Goal: Information Seeking & Learning: Learn about a topic

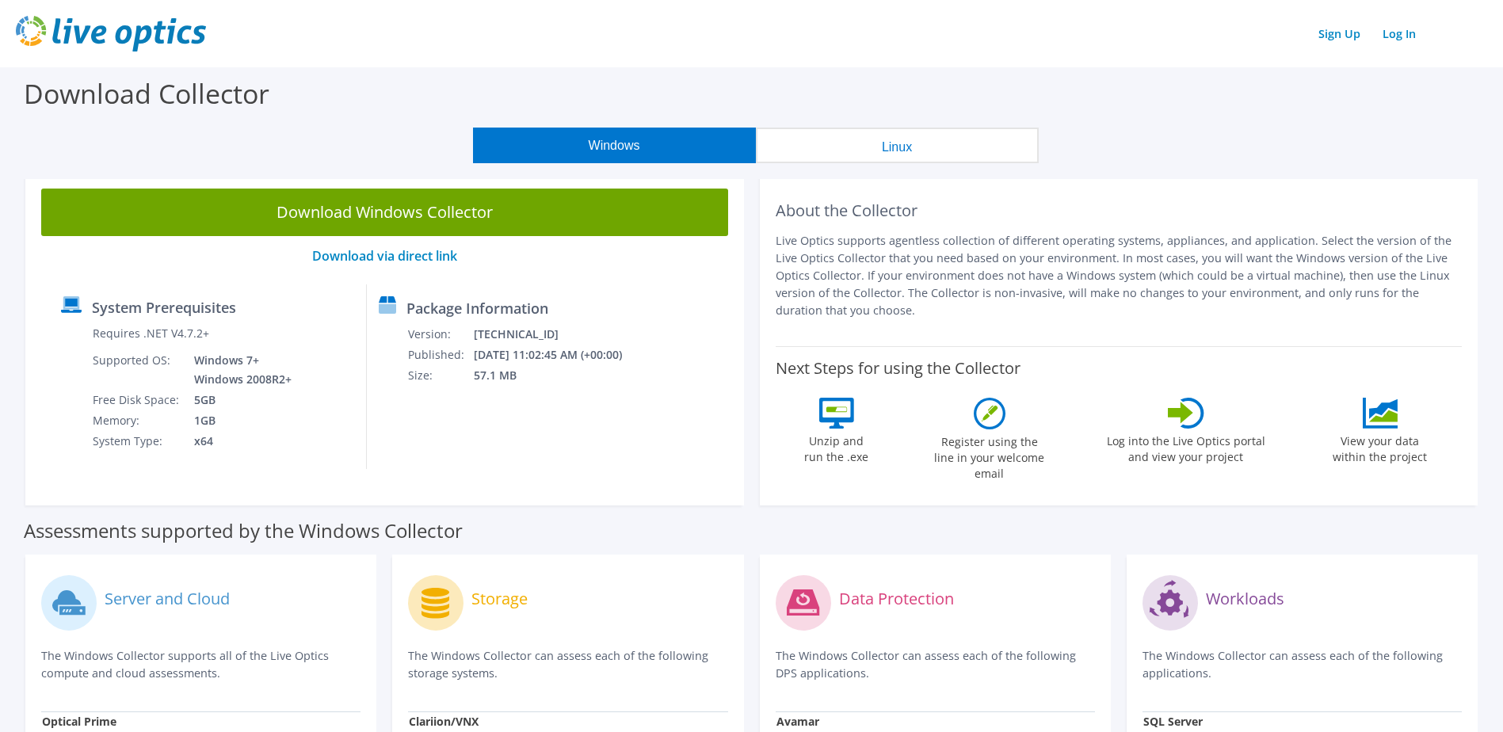
click at [115, 28] on img at bounding box center [111, 34] width 190 height 36
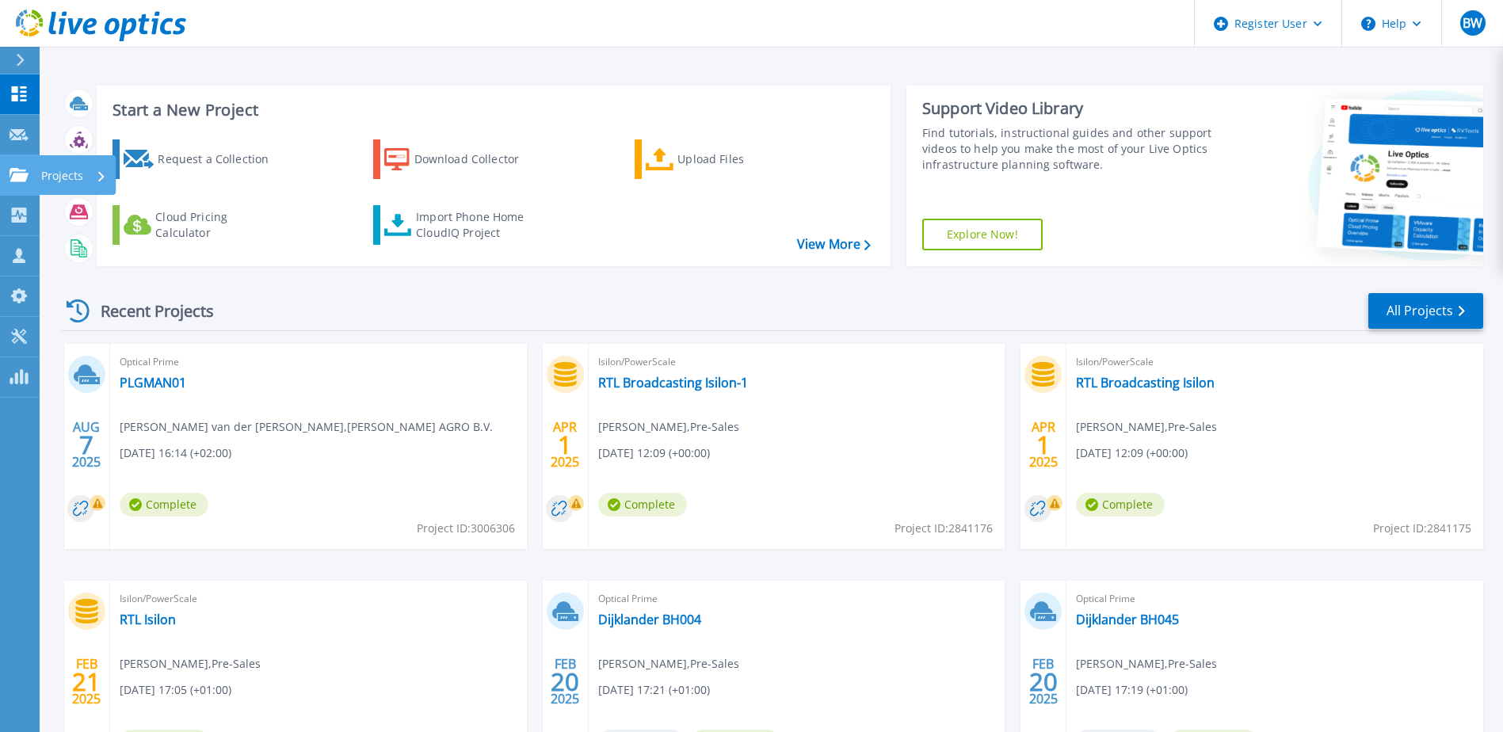
click at [48, 181] on p "Projects" at bounding box center [62, 175] width 42 height 41
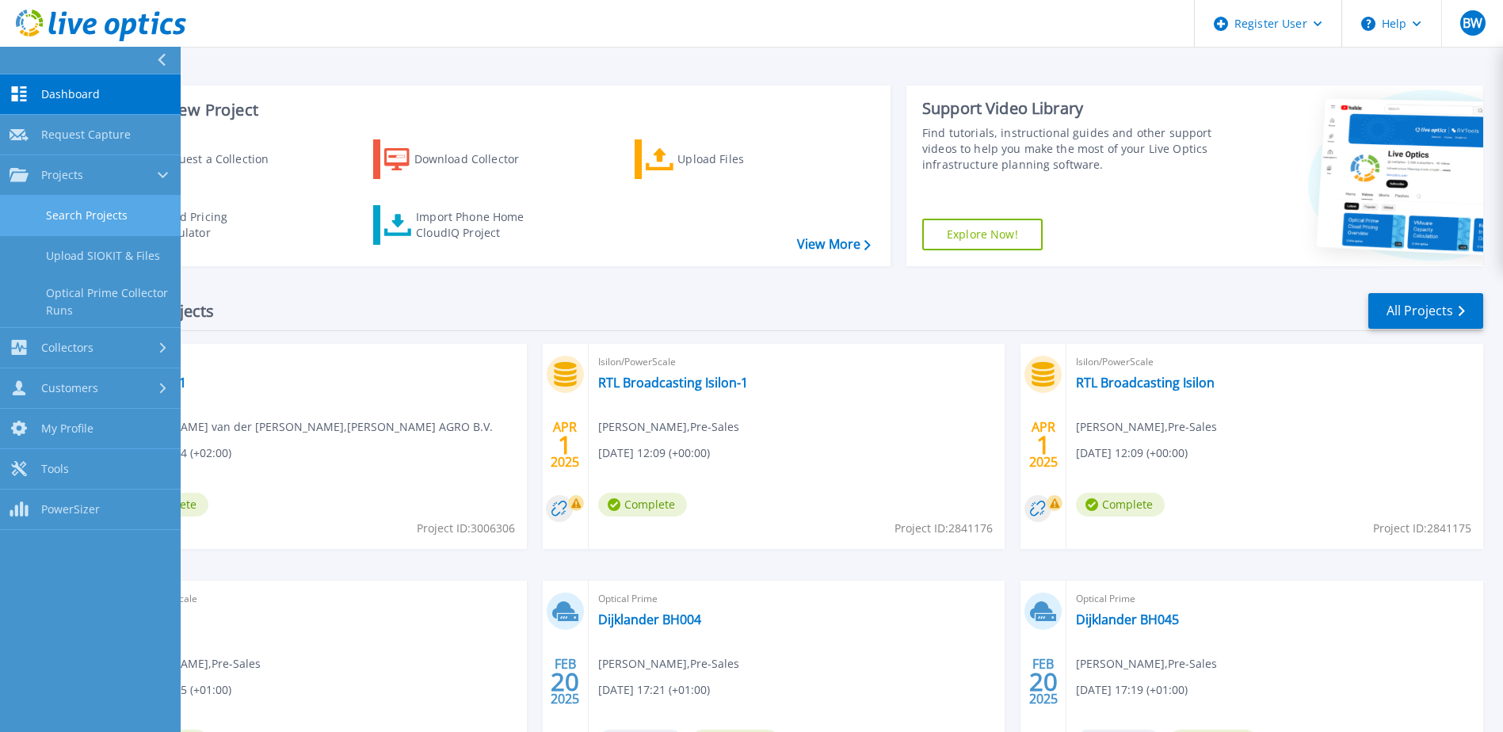
click at [88, 218] on link "Search Projects" at bounding box center [90, 216] width 181 height 40
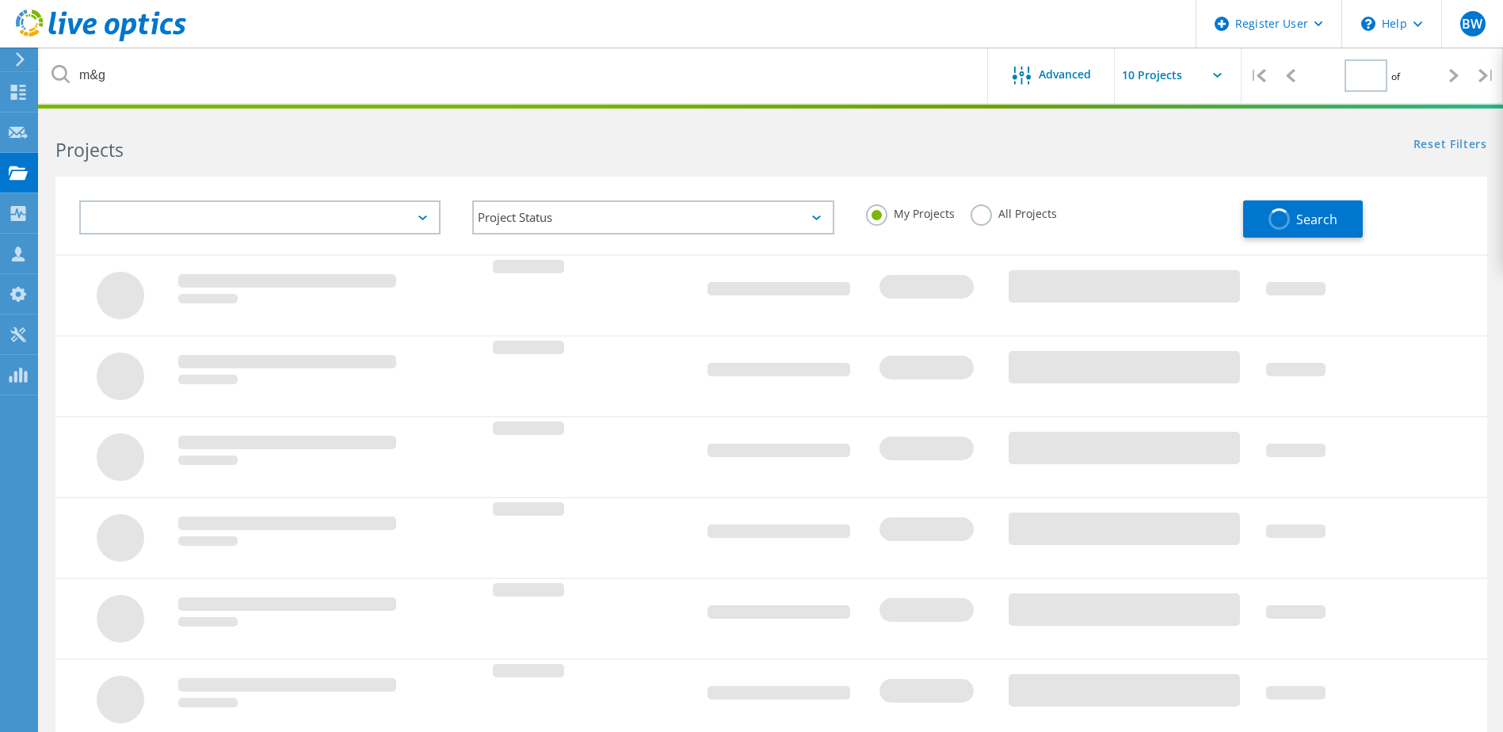
type input "1"
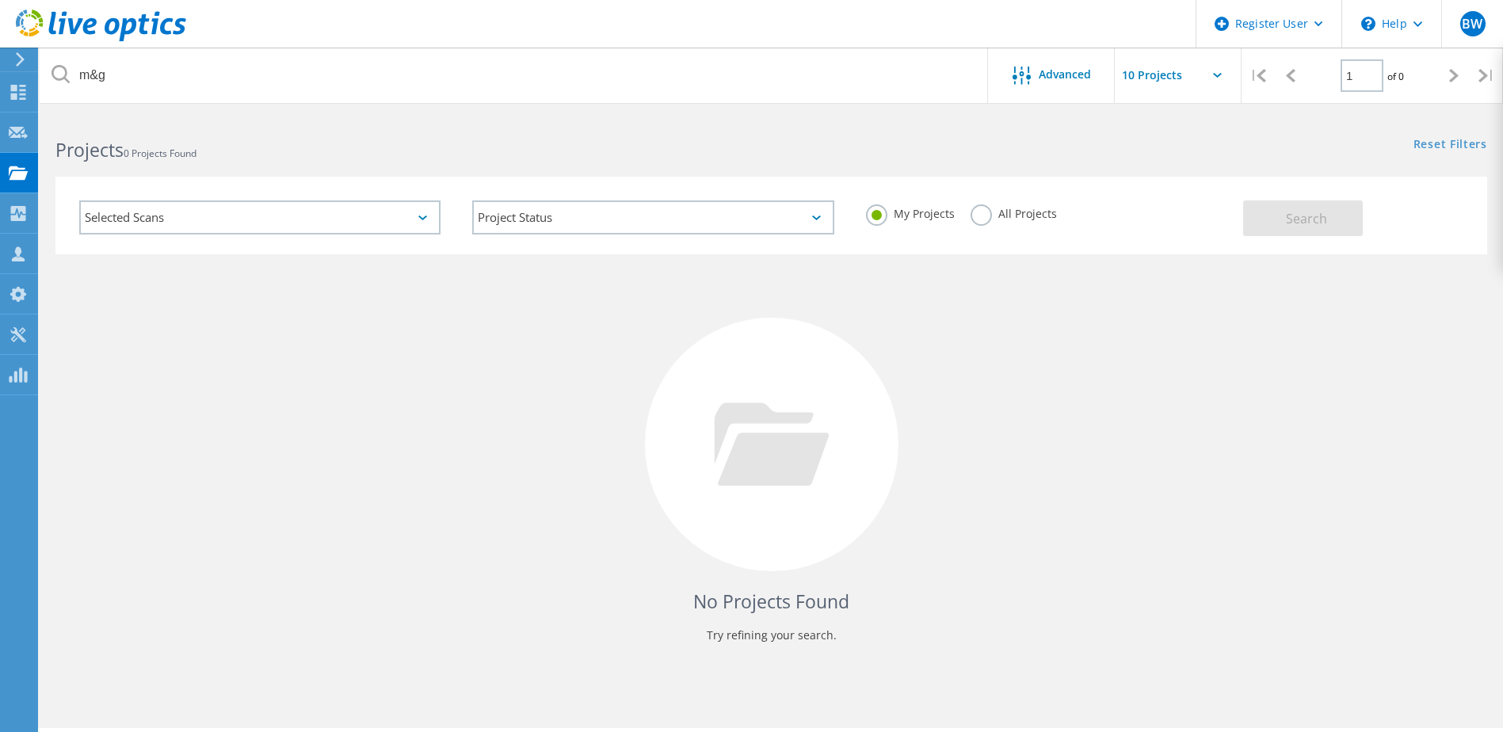
click at [984, 219] on label "All Projects" at bounding box center [1014, 211] width 86 height 15
click at [0, 0] on input "All Projects" at bounding box center [0, 0] width 0 height 0
click at [1326, 217] on span "Search" at bounding box center [1306, 218] width 41 height 17
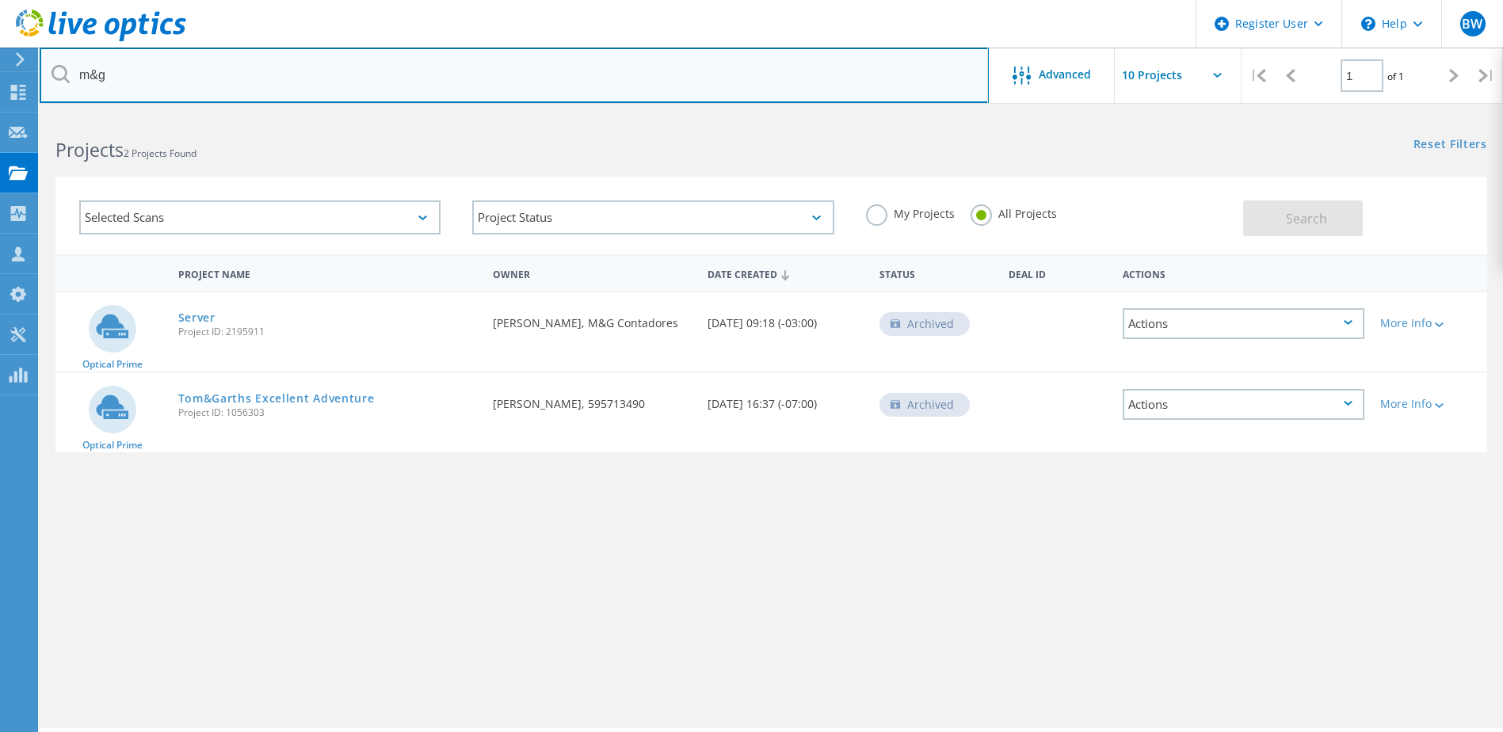
click at [235, 67] on input "m&g" at bounding box center [514, 75] width 949 height 55
click at [238, 86] on input "text" at bounding box center [514, 75] width 949 height 55
paste input "3078948"
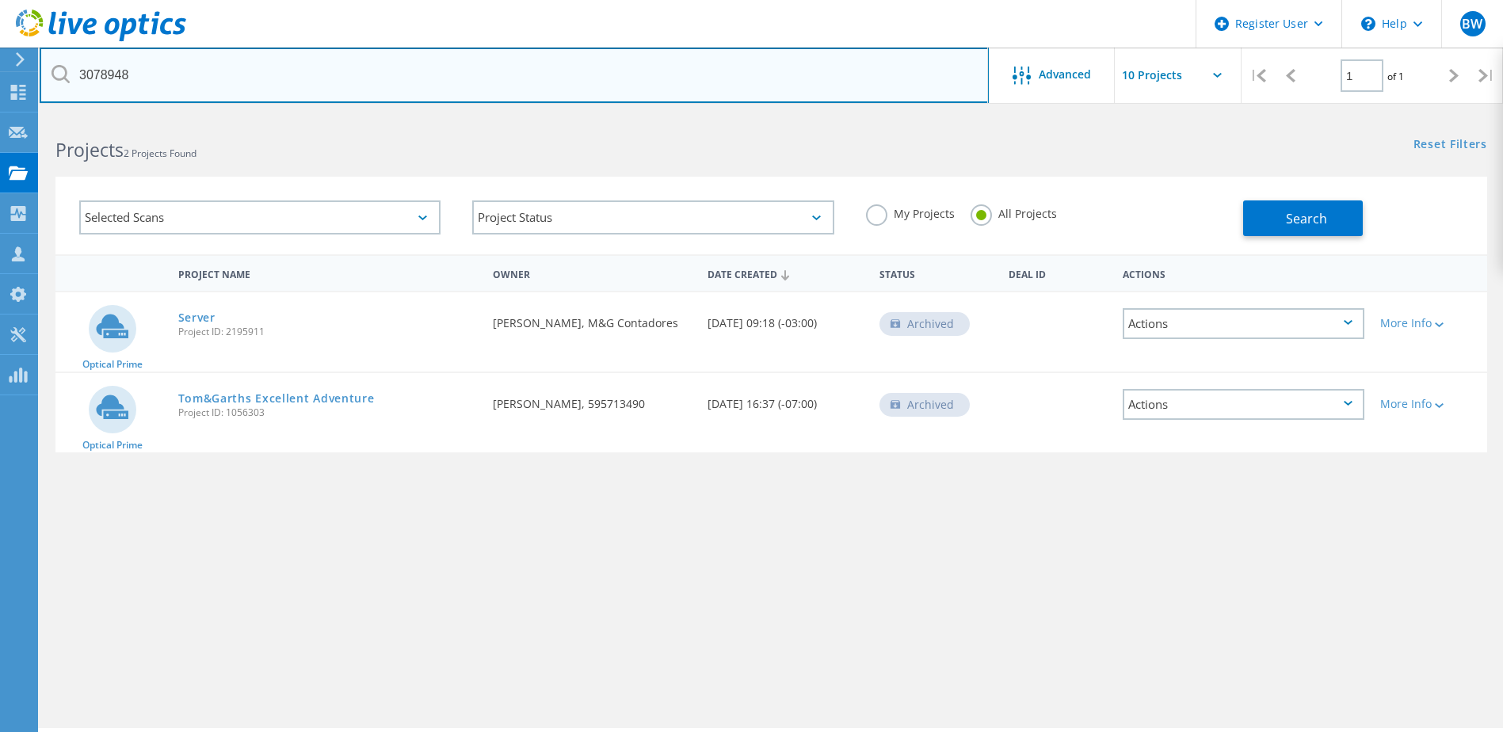
type input "3078948"
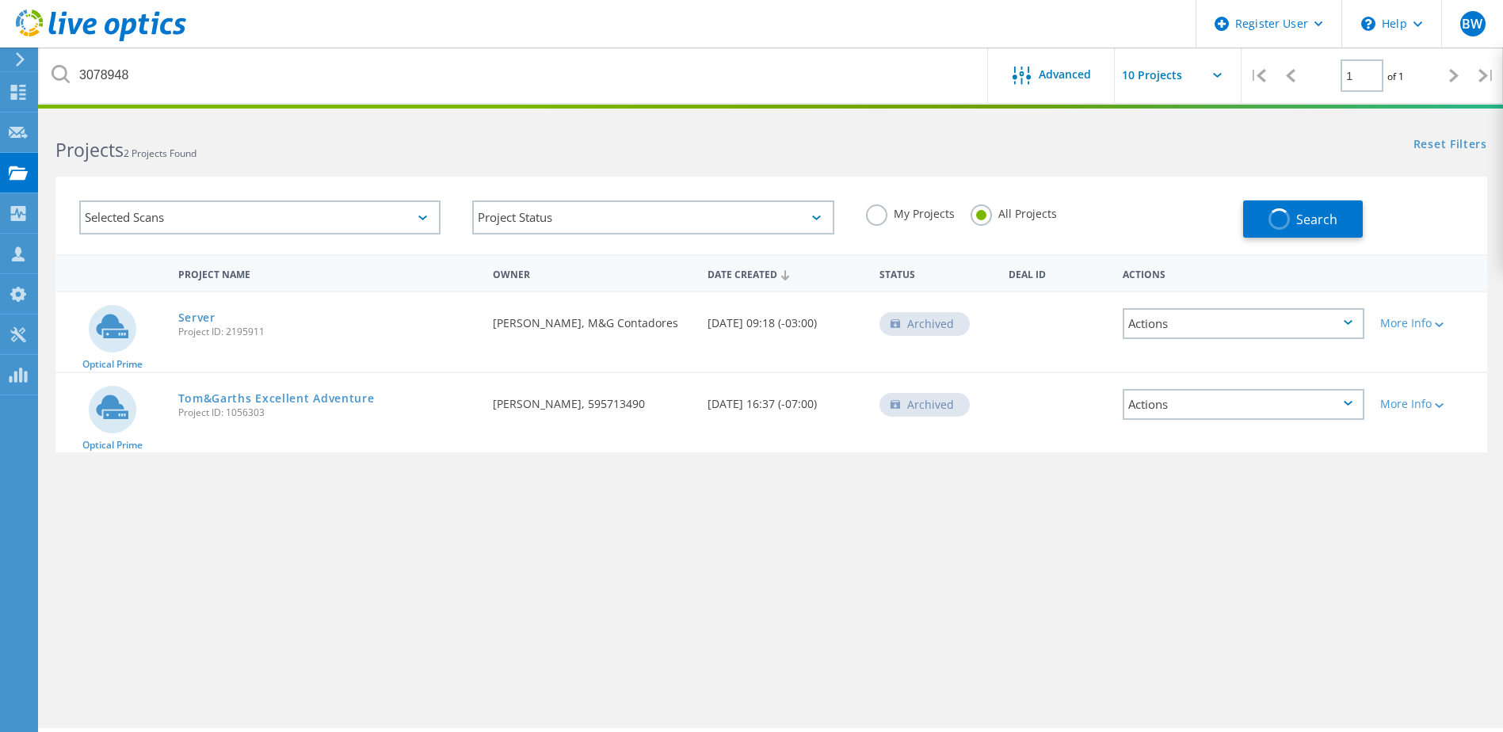
click at [60, 77] on icon at bounding box center [61, 74] width 18 height 18
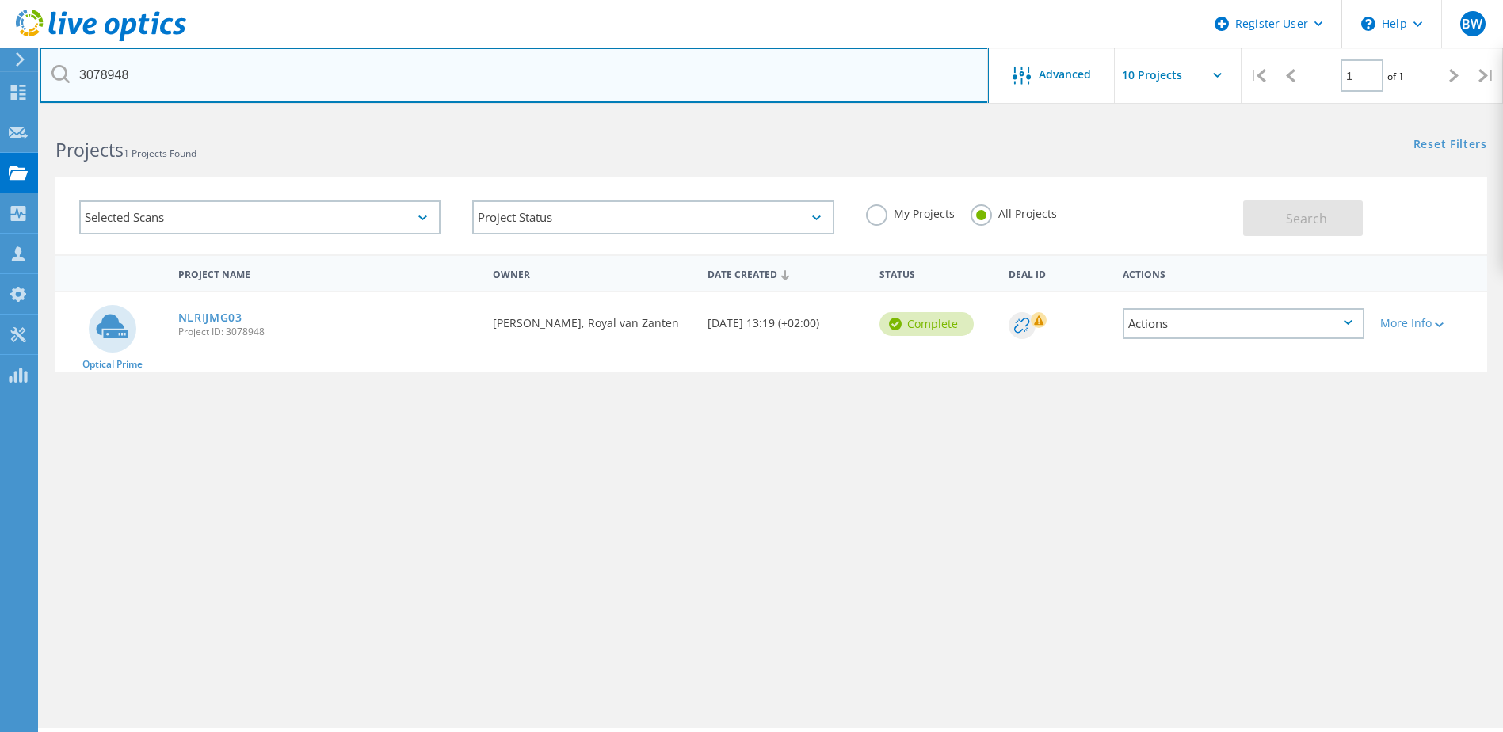
click at [162, 72] on input "3078948" at bounding box center [514, 75] width 949 height 55
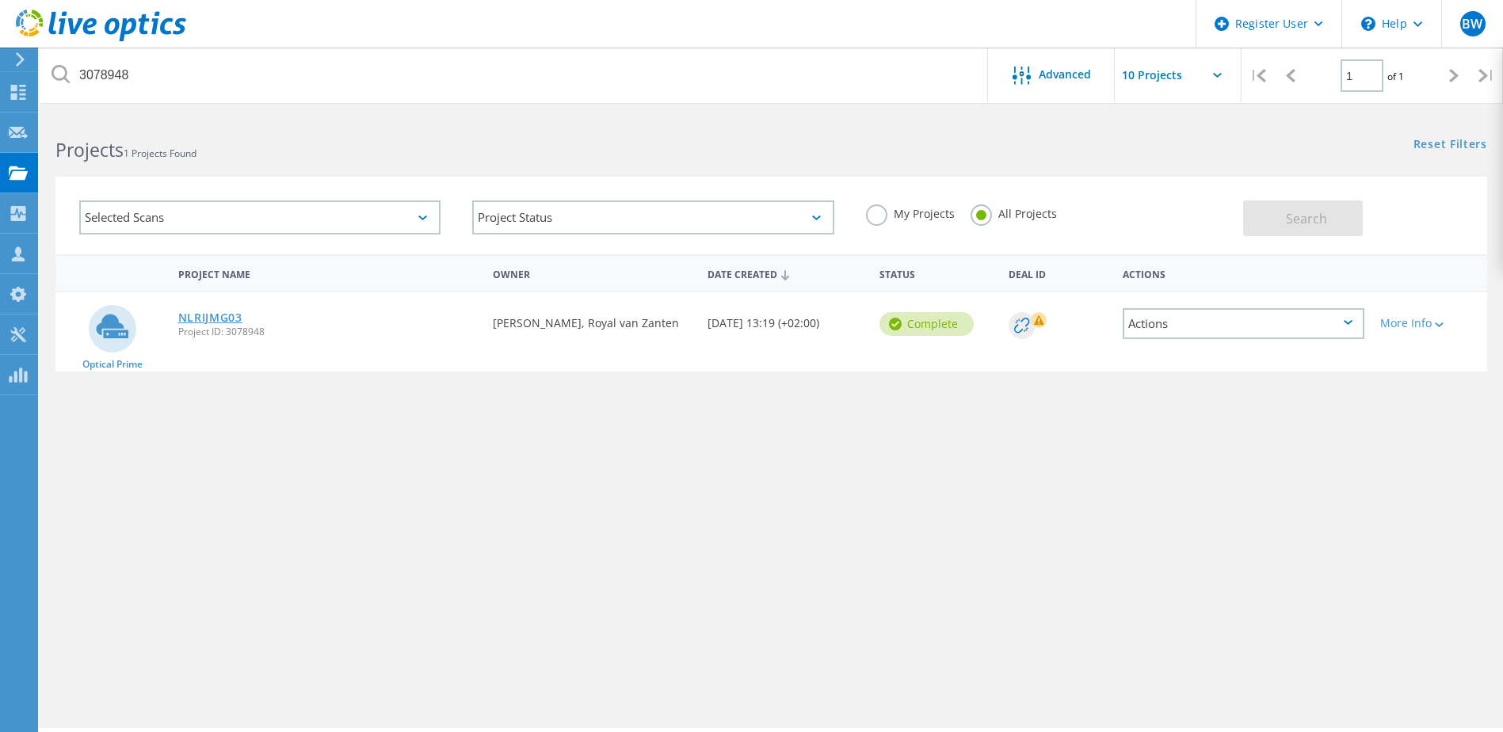
click at [219, 318] on link "NLRIJMG03" at bounding box center [210, 317] width 64 height 11
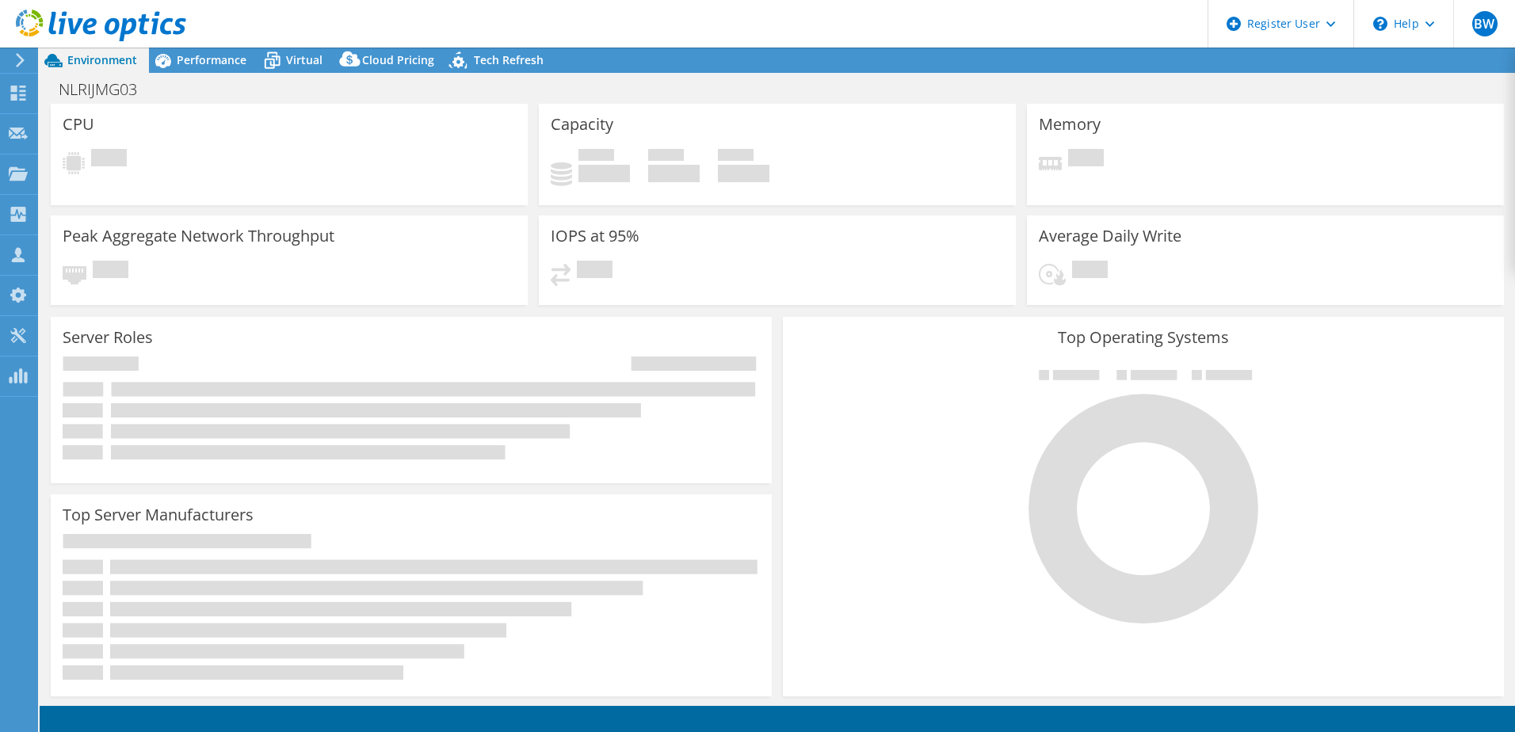
select select "USD"
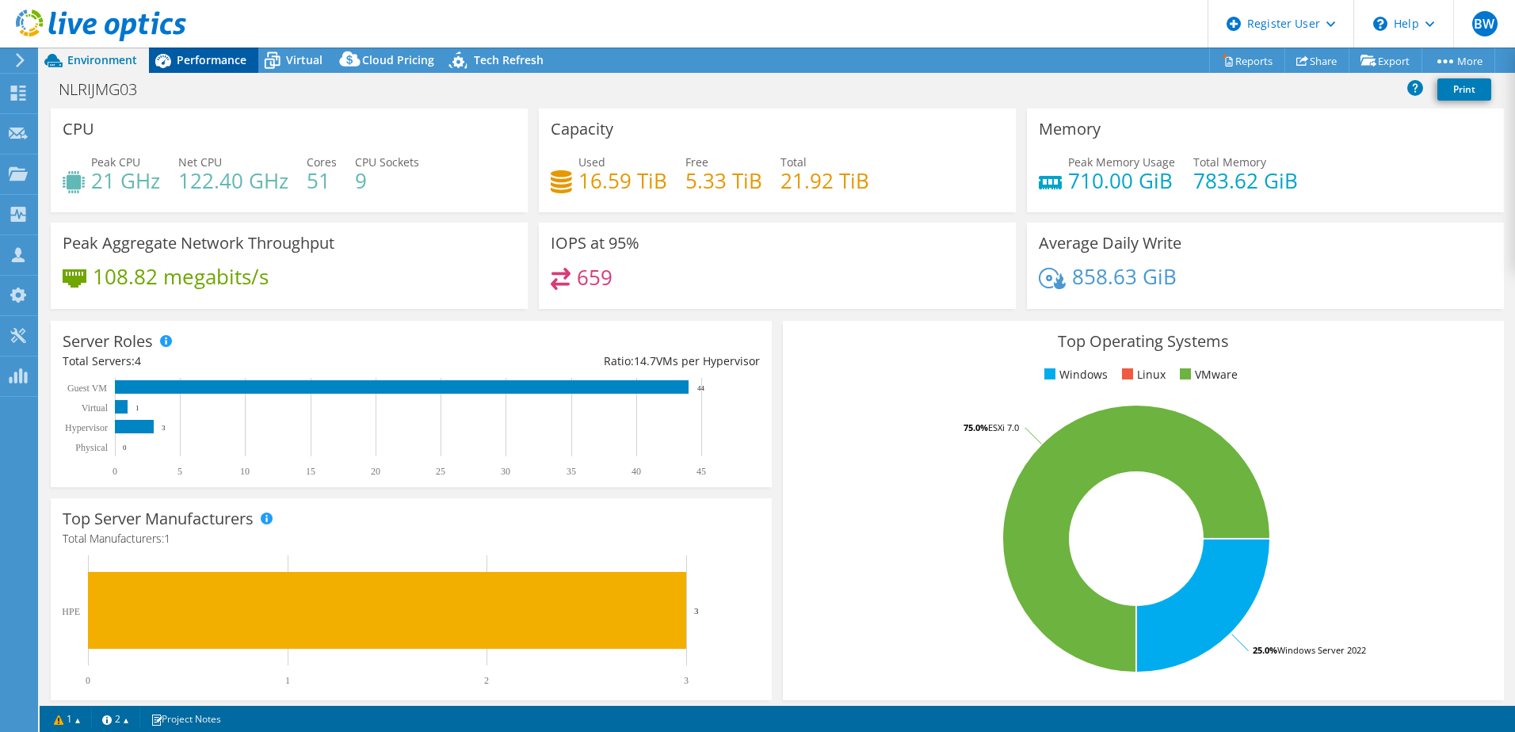
click at [224, 66] on span "Performance" at bounding box center [212, 59] width 70 height 15
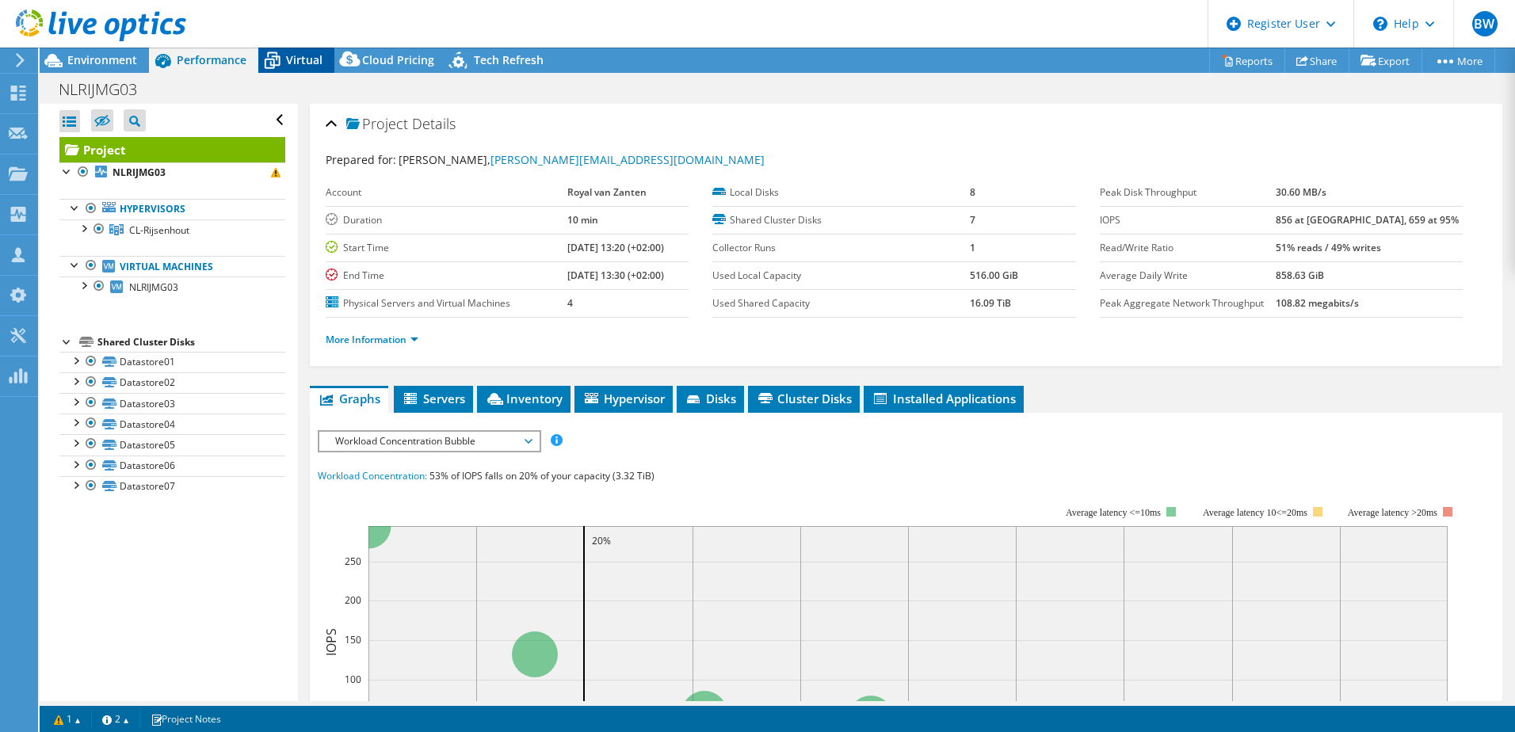
click at [296, 56] on span "Virtual" at bounding box center [304, 59] width 36 height 15
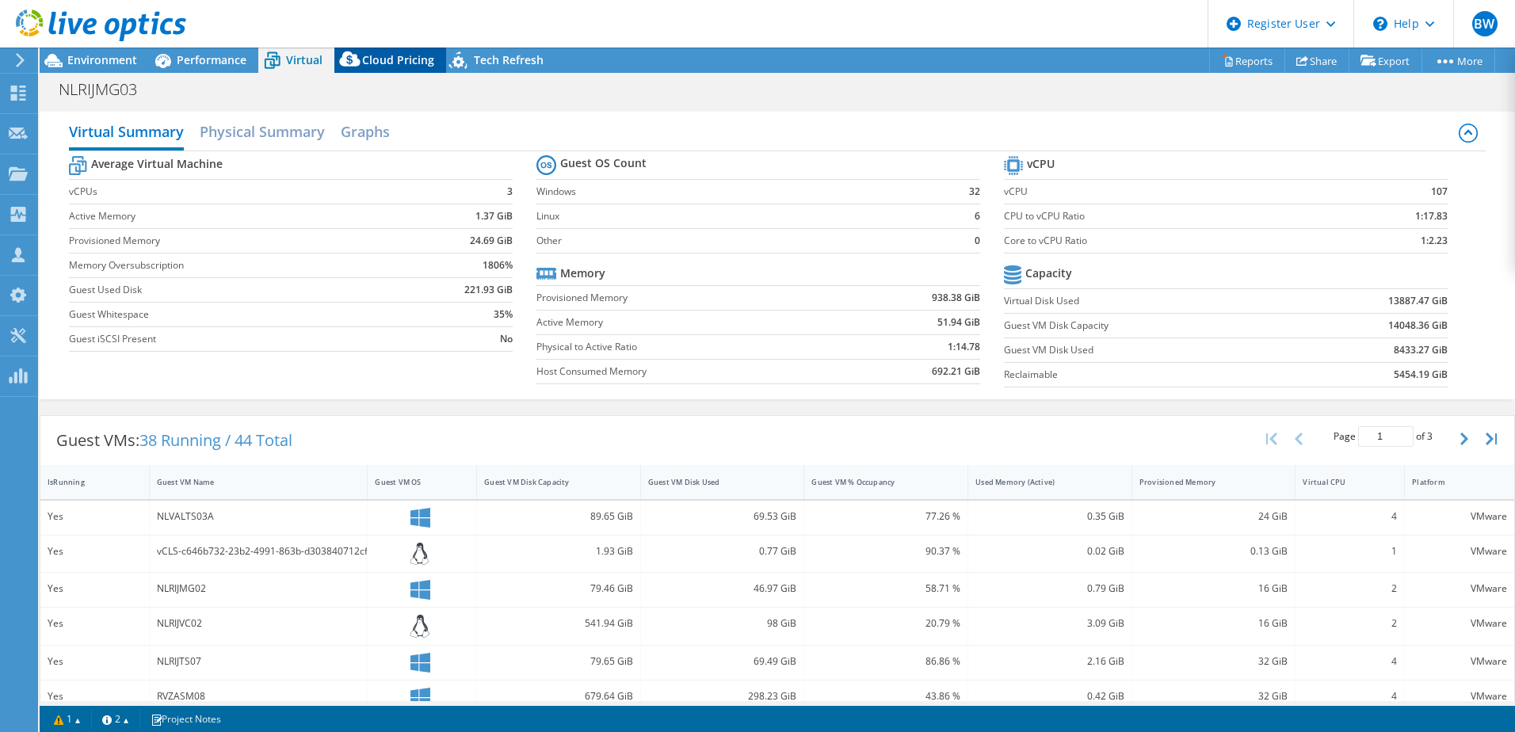
click at [386, 56] on span "Cloud Pricing" at bounding box center [398, 59] width 72 height 15
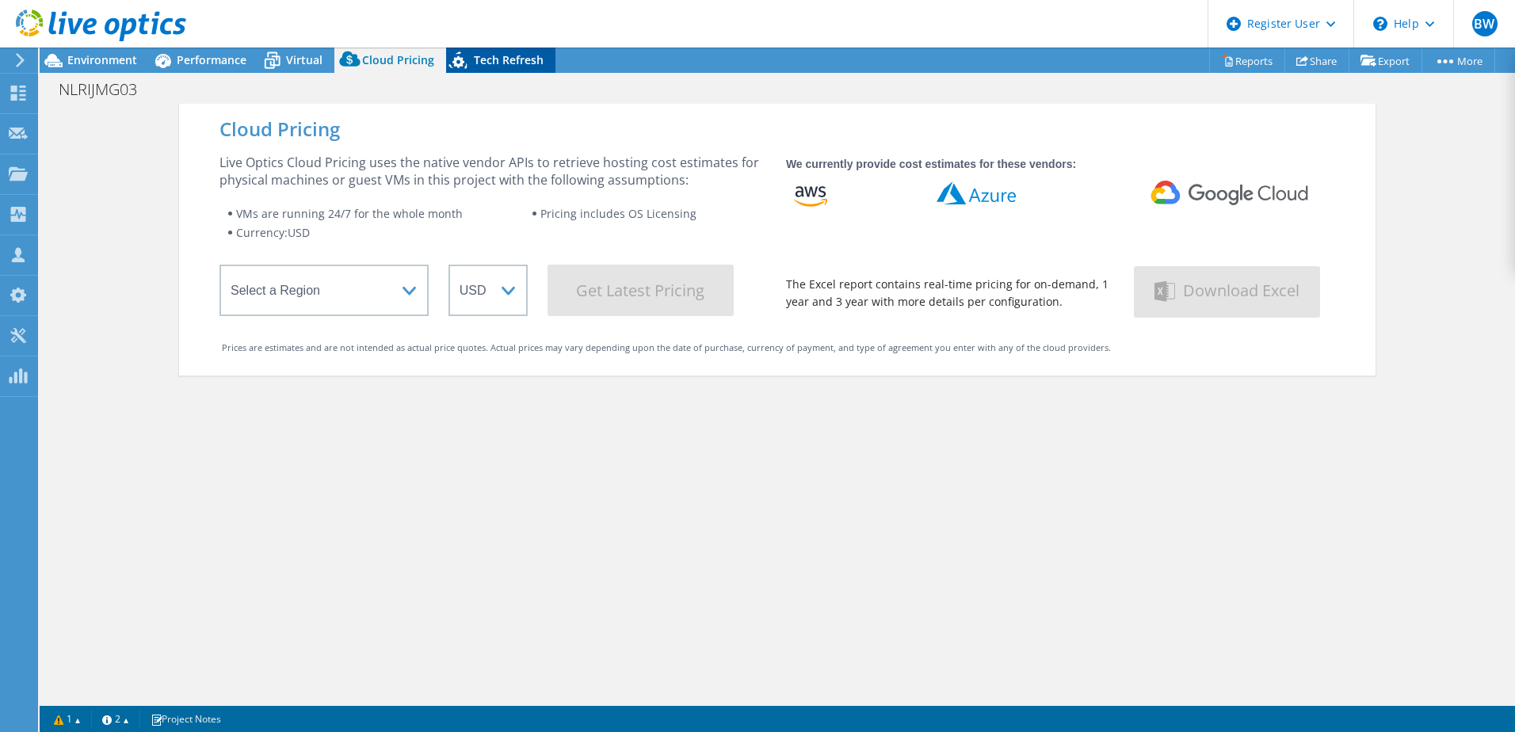
click at [502, 51] on div "Tech Refresh" at bounding box center [500, 60] width 109 height 25
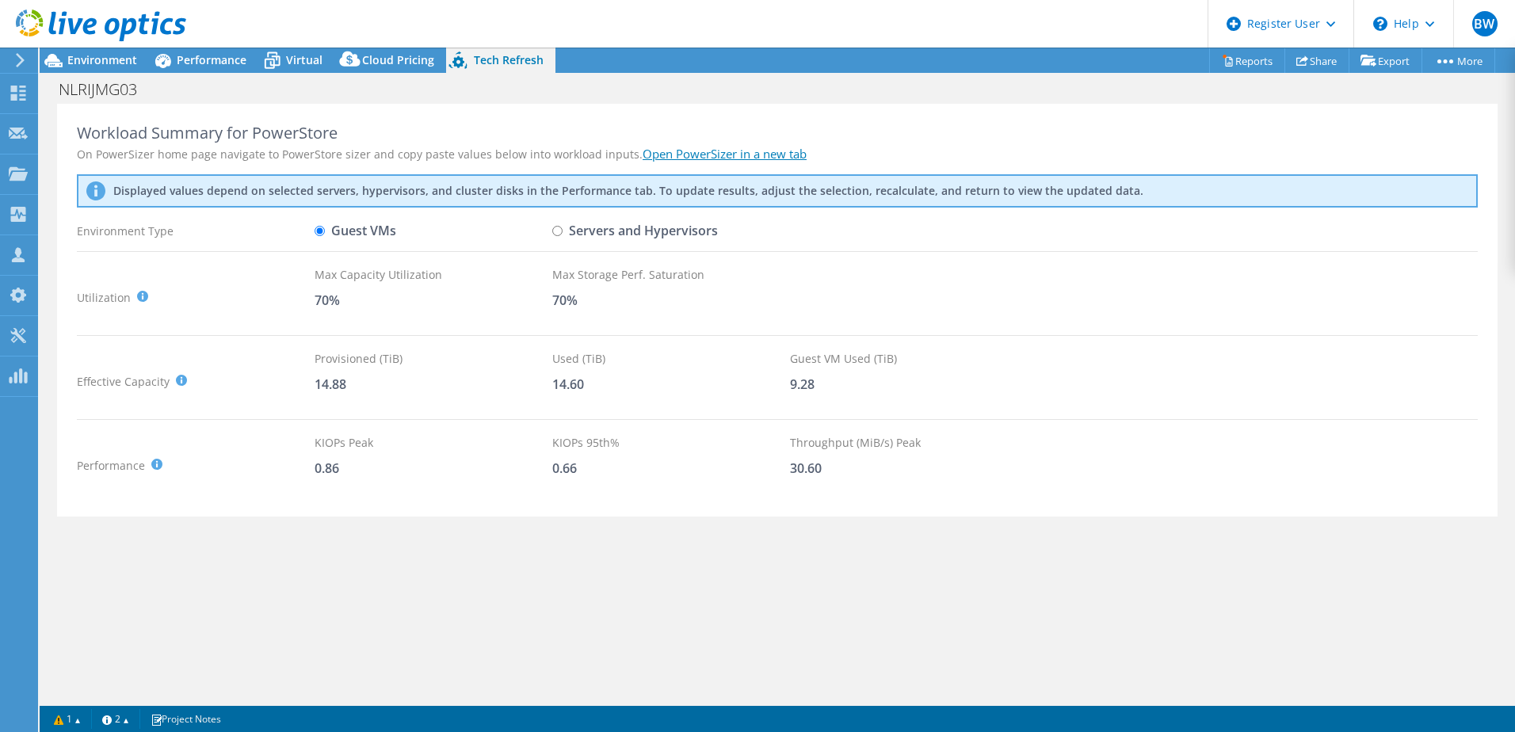
click at [95, 48] on div at bounding box center [93, 26] width 186 height 53
click at [100, 51] on div at bounding box center [93, 26] width 186 height 53
click at [101, 57] on span "Environment" at bounding box center [102, 59] width 70 height 15
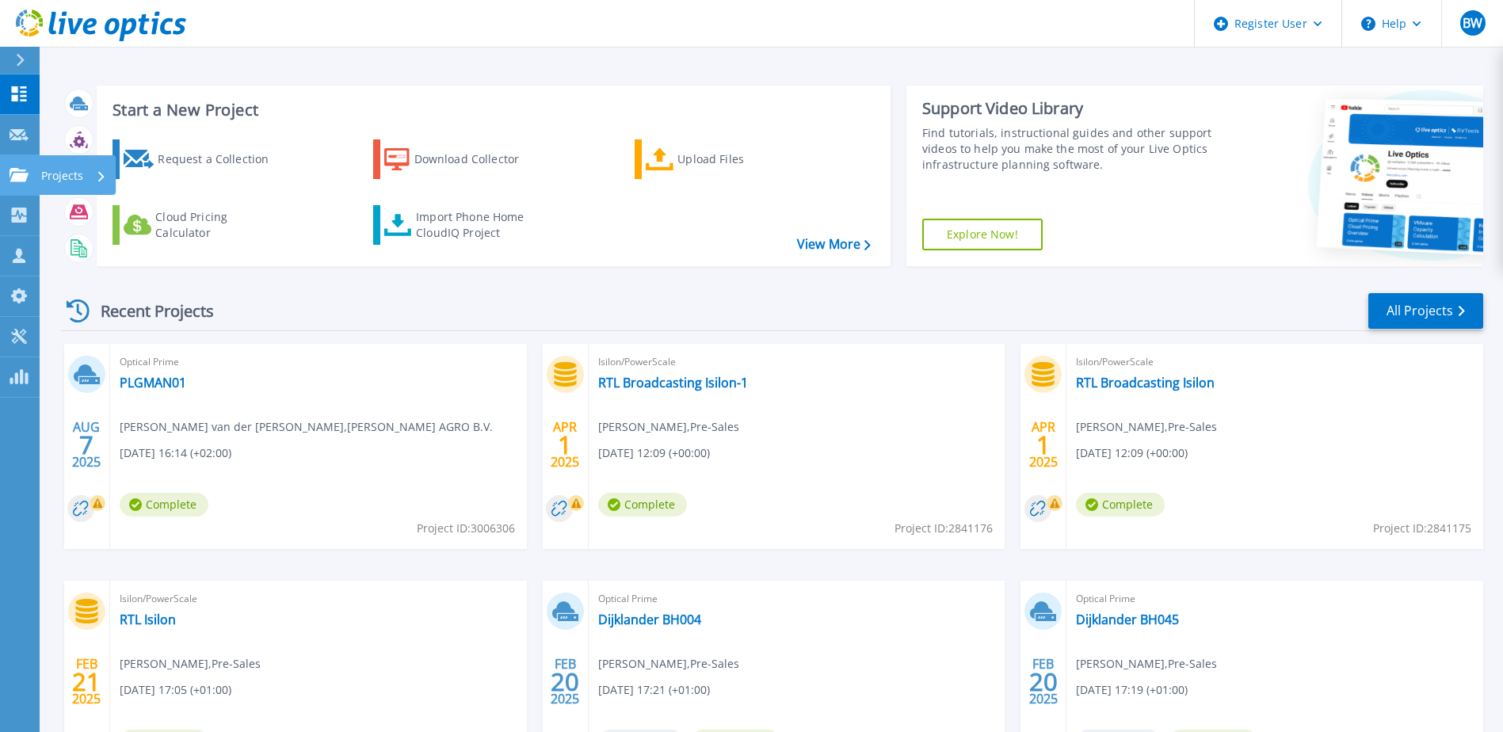
click at [19, 173] on icon at bounding box center [19, 174] width 19 height 13
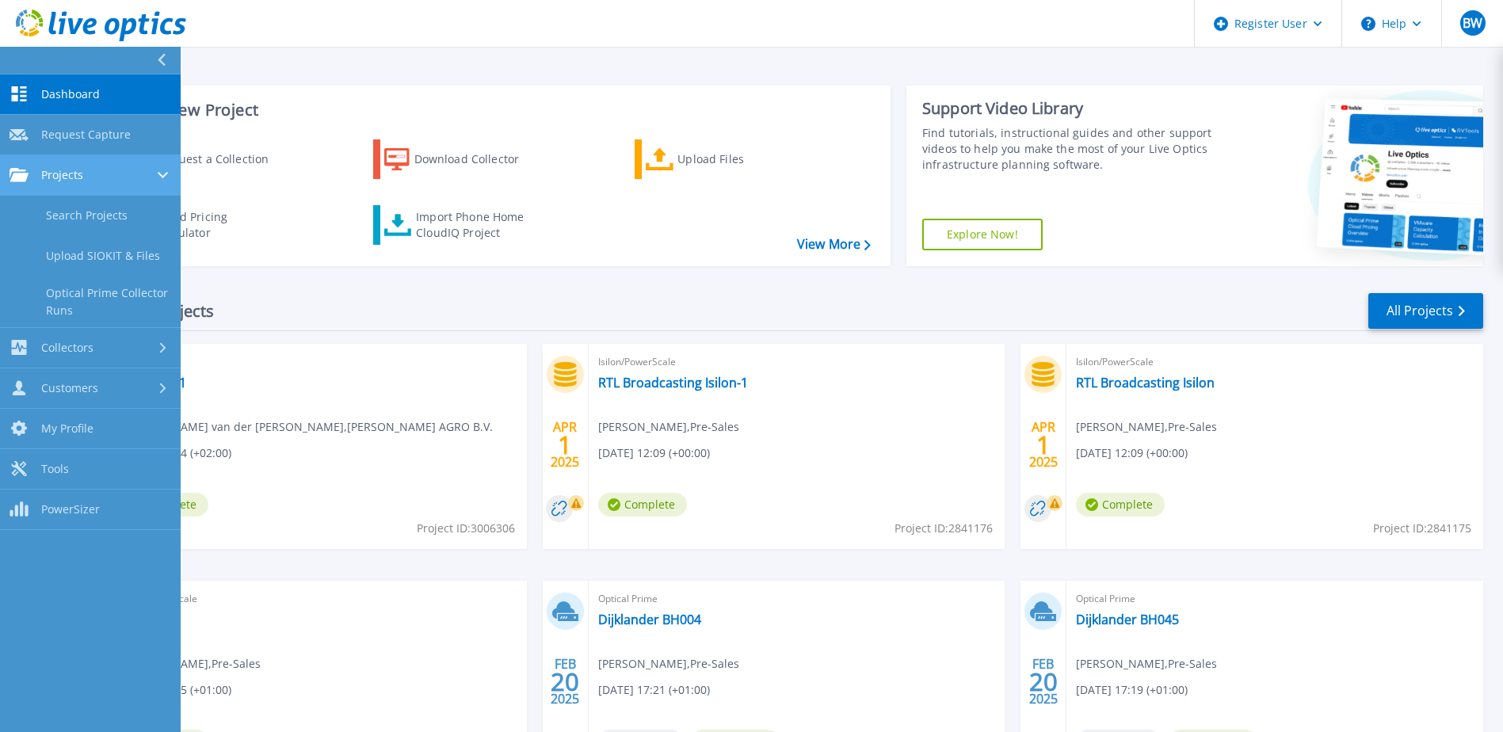
click at [65, 166] on link "Projects Projects" at bounding box center [90, 175] width 181 height 40
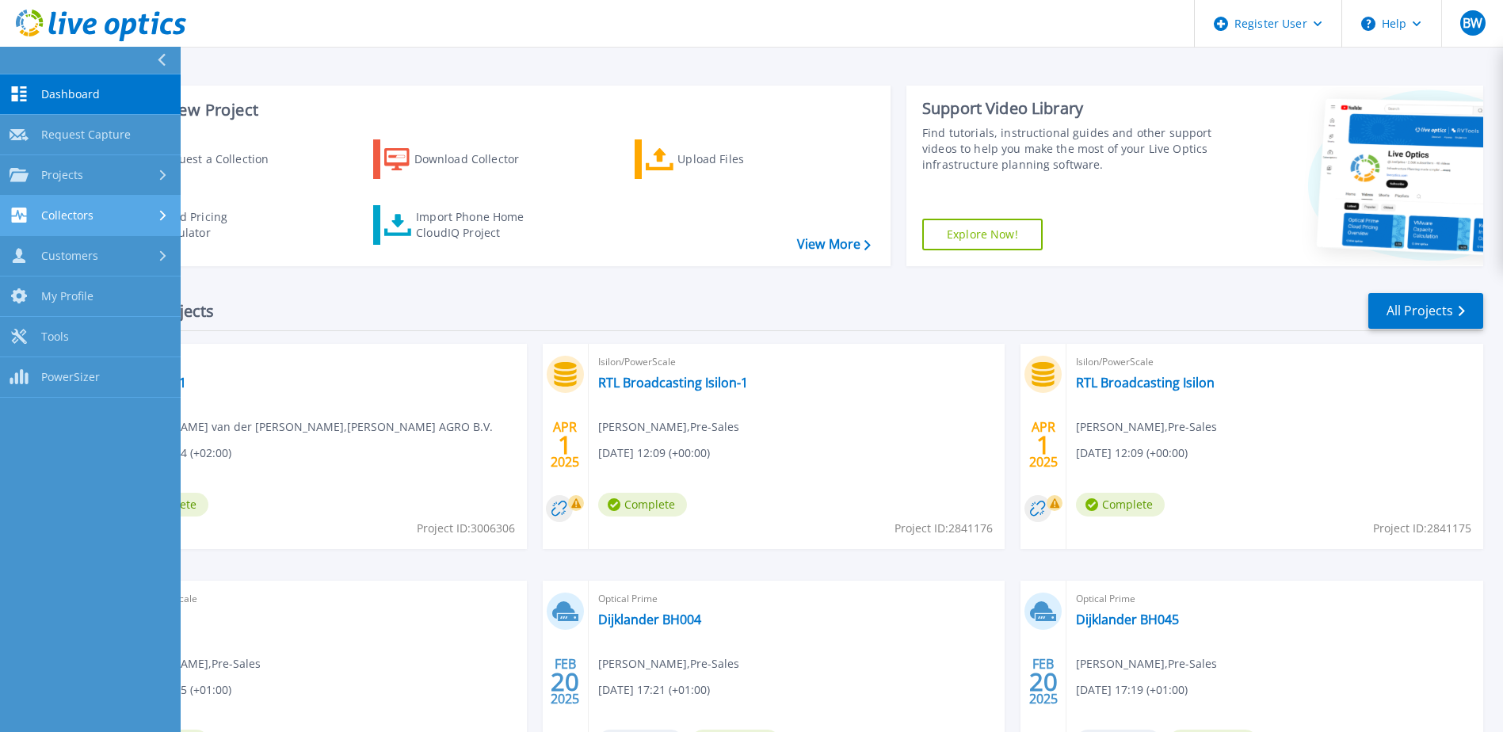
click at [86, 204] on link "Collectors Collectors" at bounding box center [90, 216] width 181 height 40
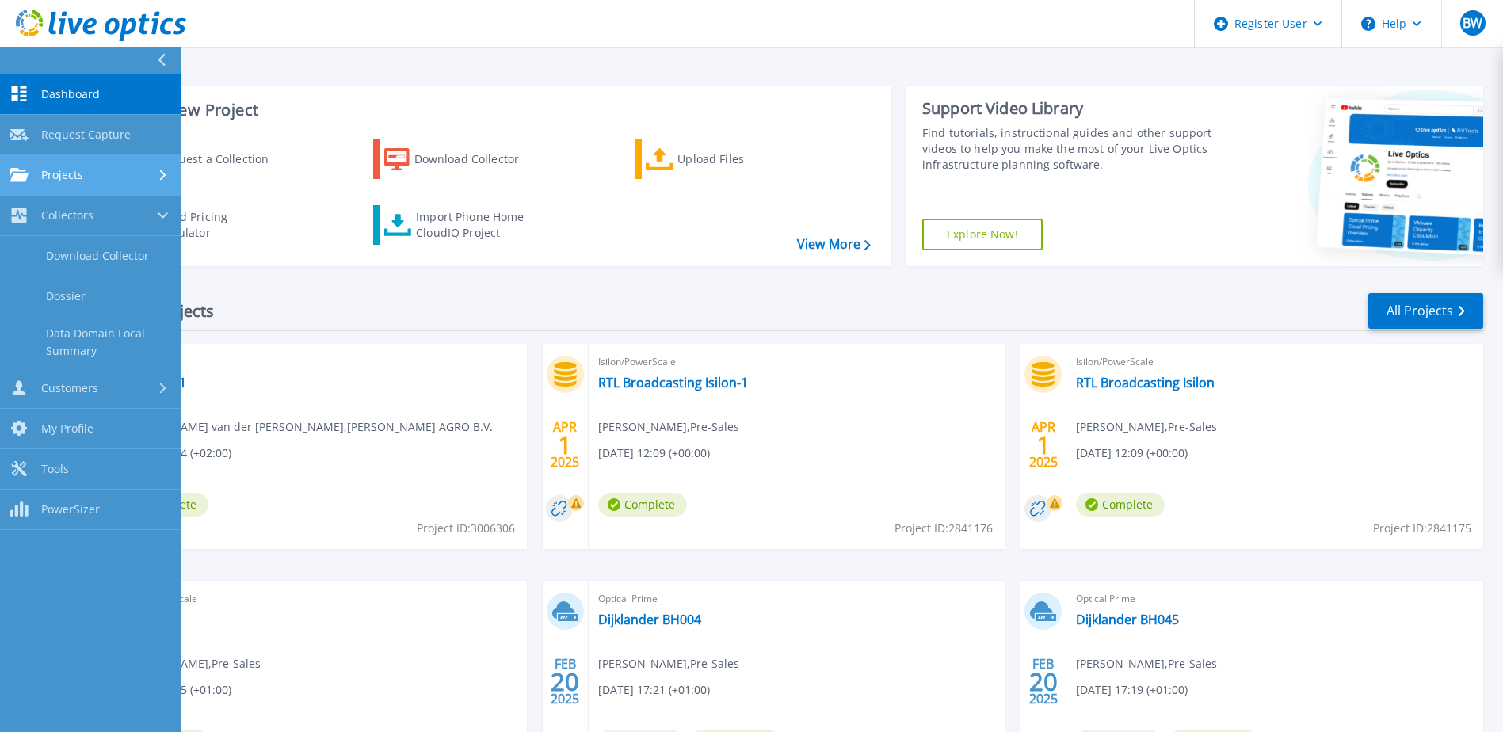
click at [85, 174] on div "Projects" at bounding box center [91, 175] width 162 height 14
click at [94, 208] on link "Search Projects" at bounding box center [90, 216] width 181 height 40
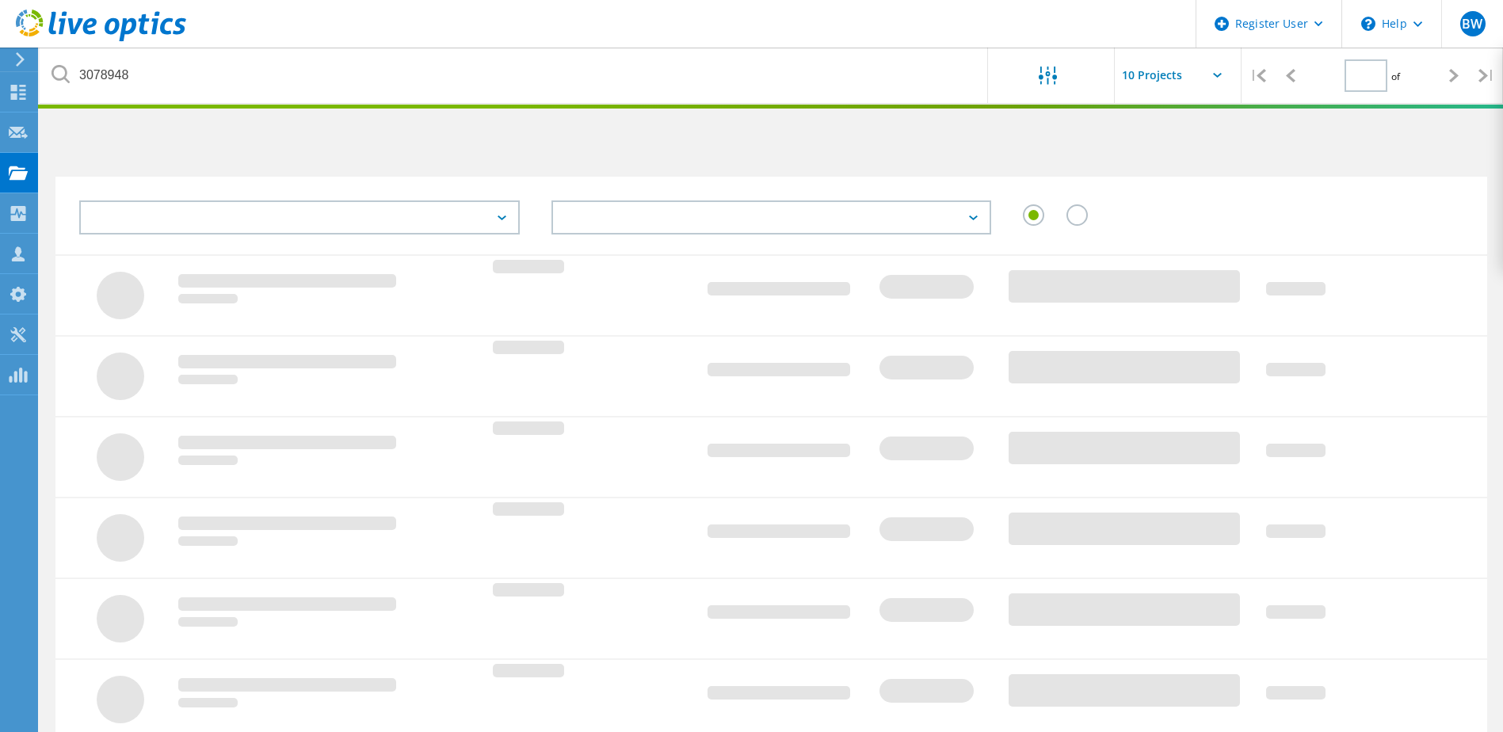
type input "1"
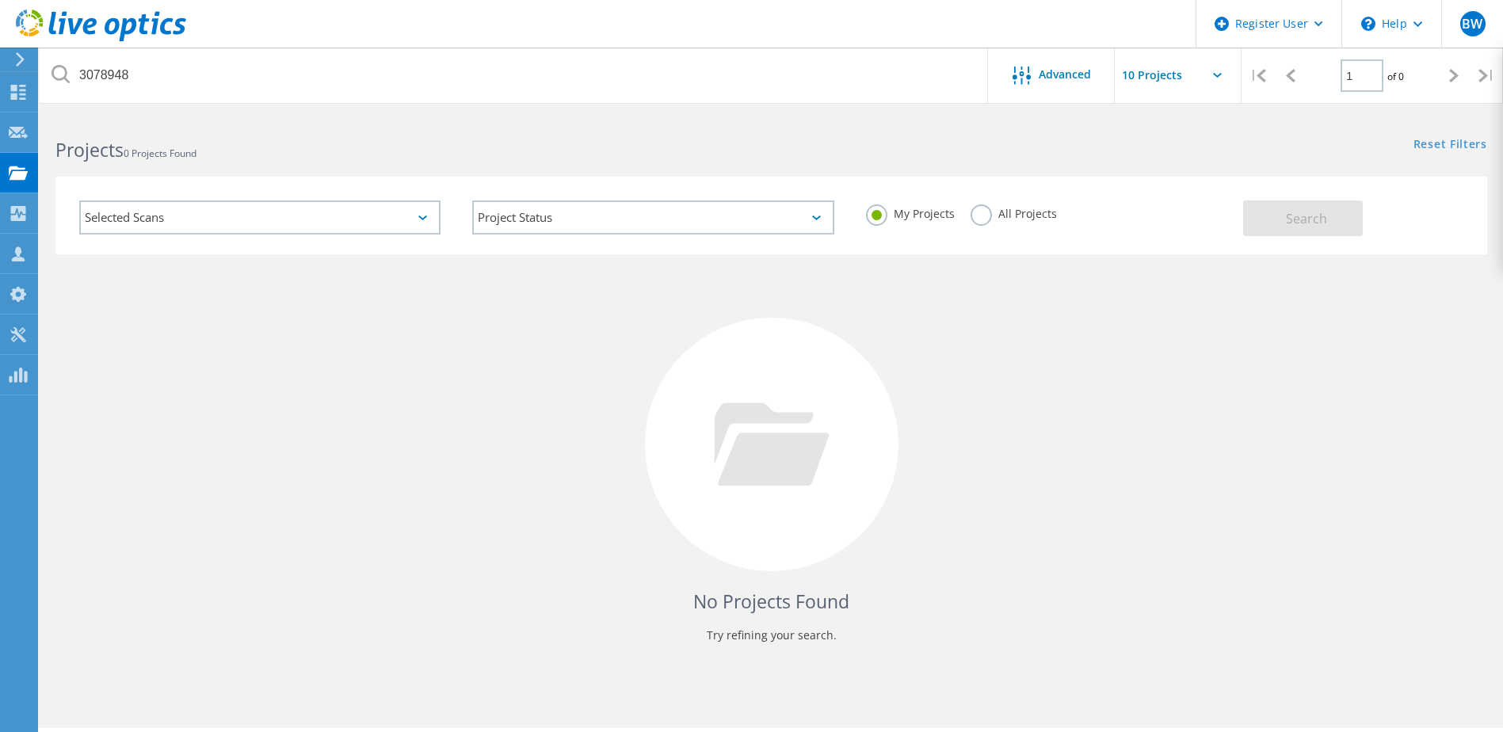
click at [983, 219] on label "All Projects" at bounding box center [1014, 211] width 86 height 15
click at [0, 0] on input "All Projects" at bounding box center [0, 0] width 0 height 0
click at [1311, 216] on span "Search" at bounding box center [1306, 218] width 41 height 17
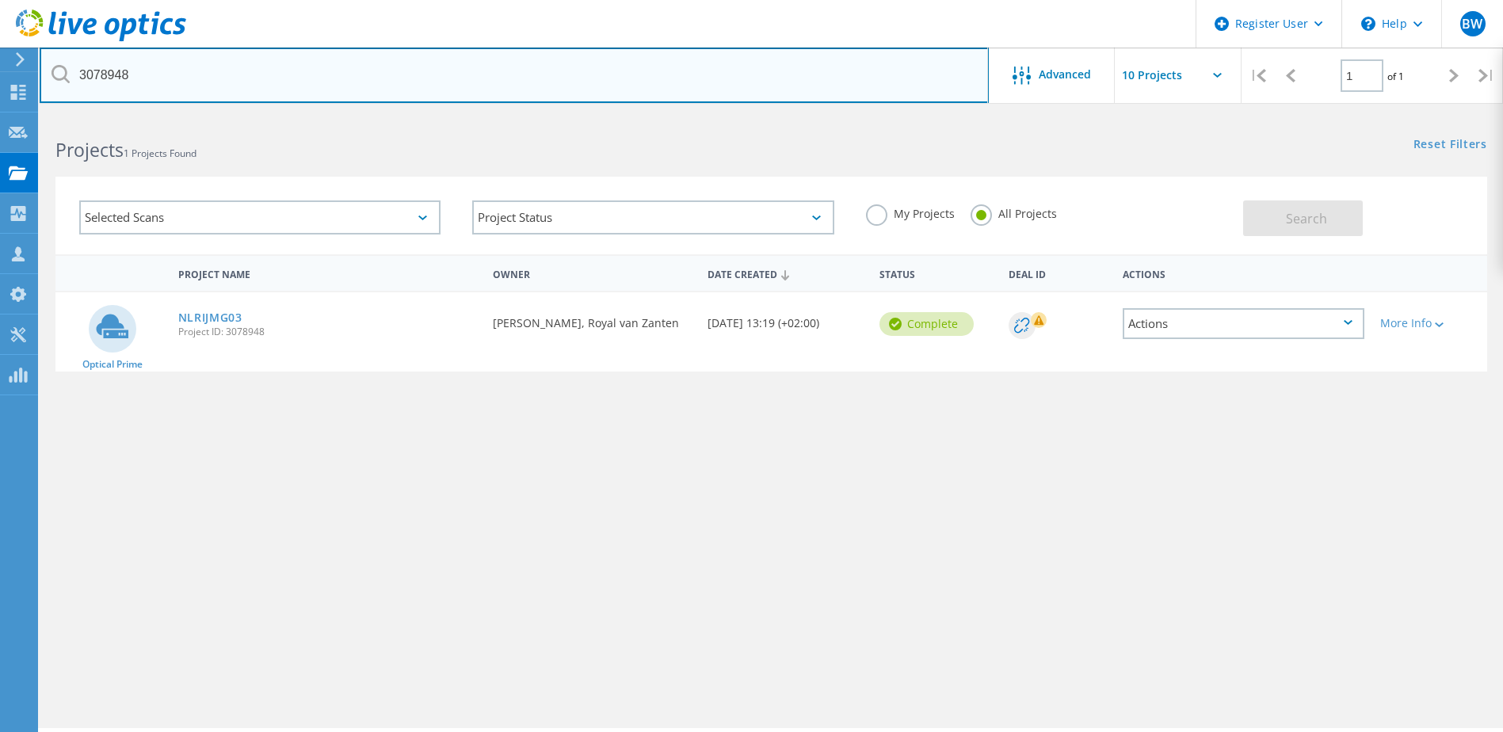
click at [201, 61] on input "3078948" at bounding box center [514, 75] width 949 height 55
type input "Robert Sielemann"
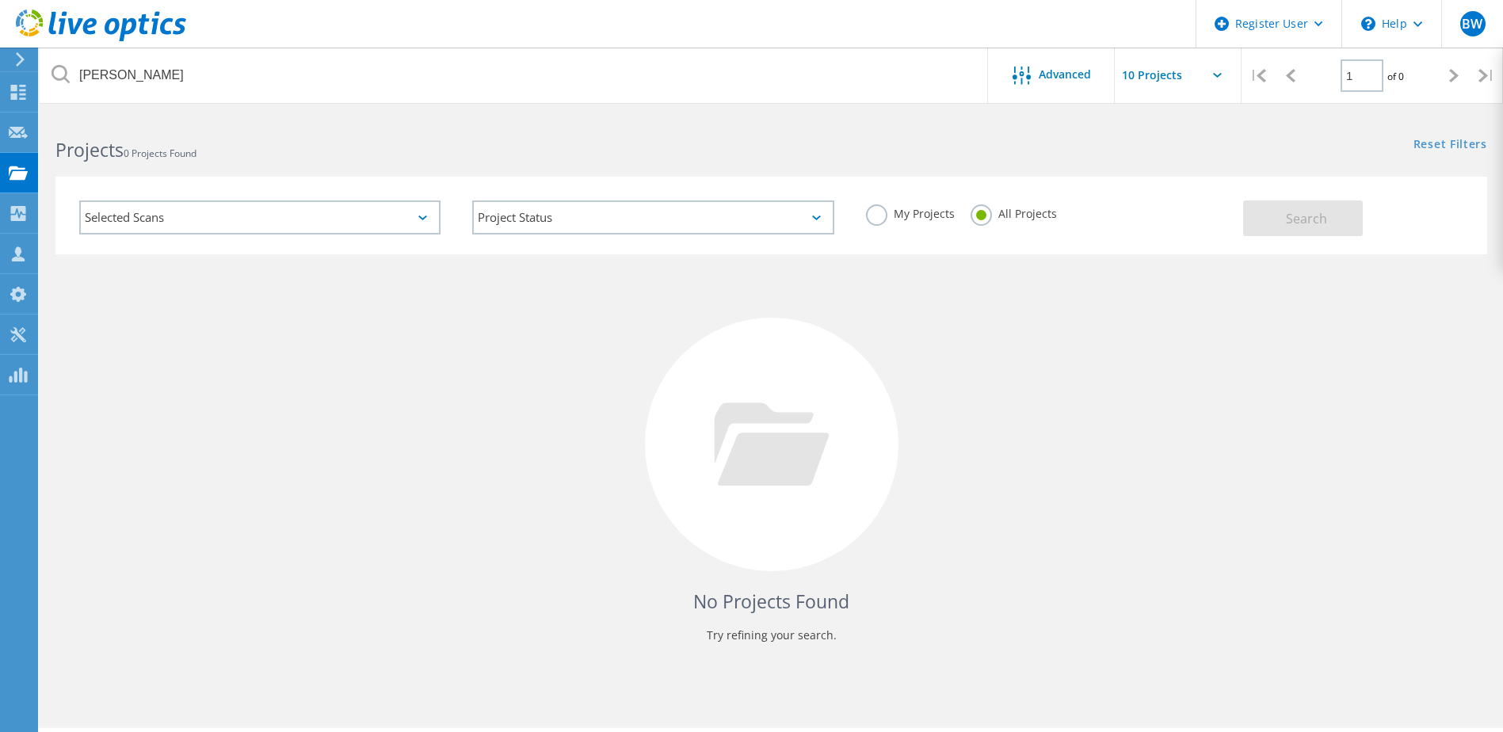
click at [882, 217] on label "My Projects" at bounding box center [910, 211] width 89 height 15
click at [0, 0] on input "My Projects" at bounding box center [0, 0] width 0 height 0
click at [990, 219] on label "All Projects" at bounding box center [1014, 211] width 86 height 15
click at [0, 0] on input "All Projects" at bounding box center [0, 0] width 0 height 0
click at [876, 219] on label "My Projects" at bounding box center [910, 211] width 89 height 15
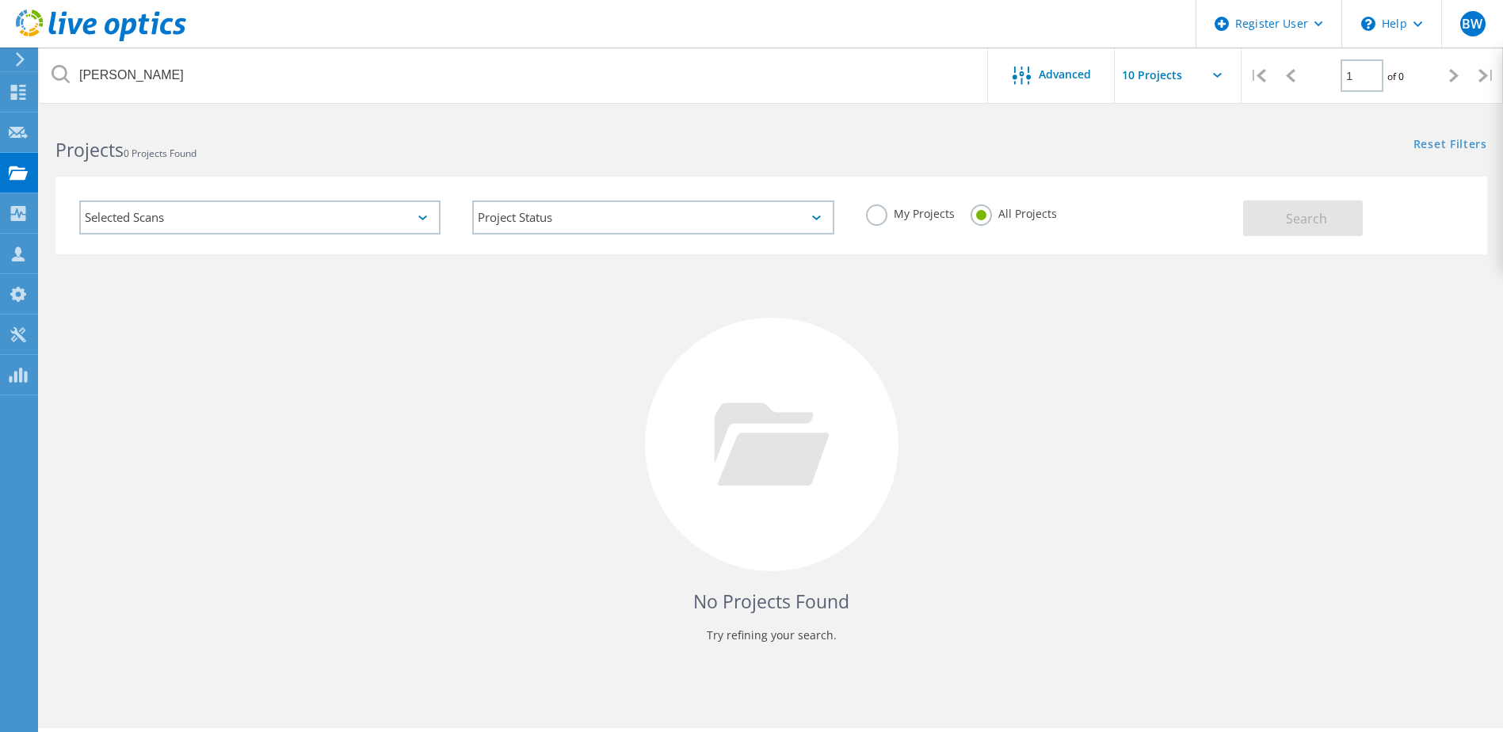
click at [0, 0] on input "My Projects" at bounding box center [0, 0] width 0 height 0
click at [1290, 218] on span "Search" at bounding box center [1306, 218] width 41 height 17
click at [977, 217] on label "All Projects" at bounding box center [1014, 211] width 86 height 15
click at [0, 0] on input "All Projects" at bounding box center [0, 0] width 0 height 0
click at [1314, 223] on span "Search" at bounding box center [1306, 218] width 41 height 17
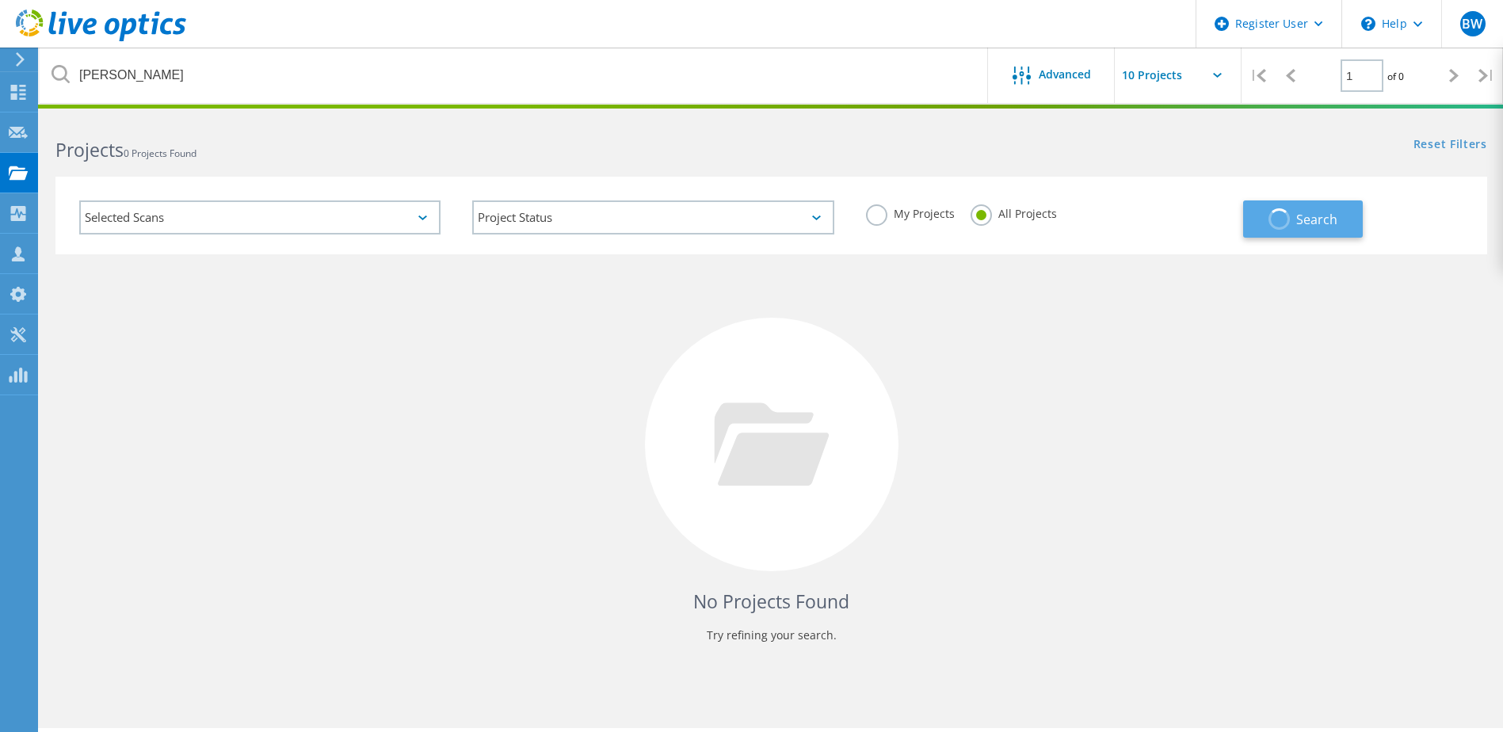
click at [1314, 223] on span "Search" at bounding box center [1316, 219] width 41 height 17
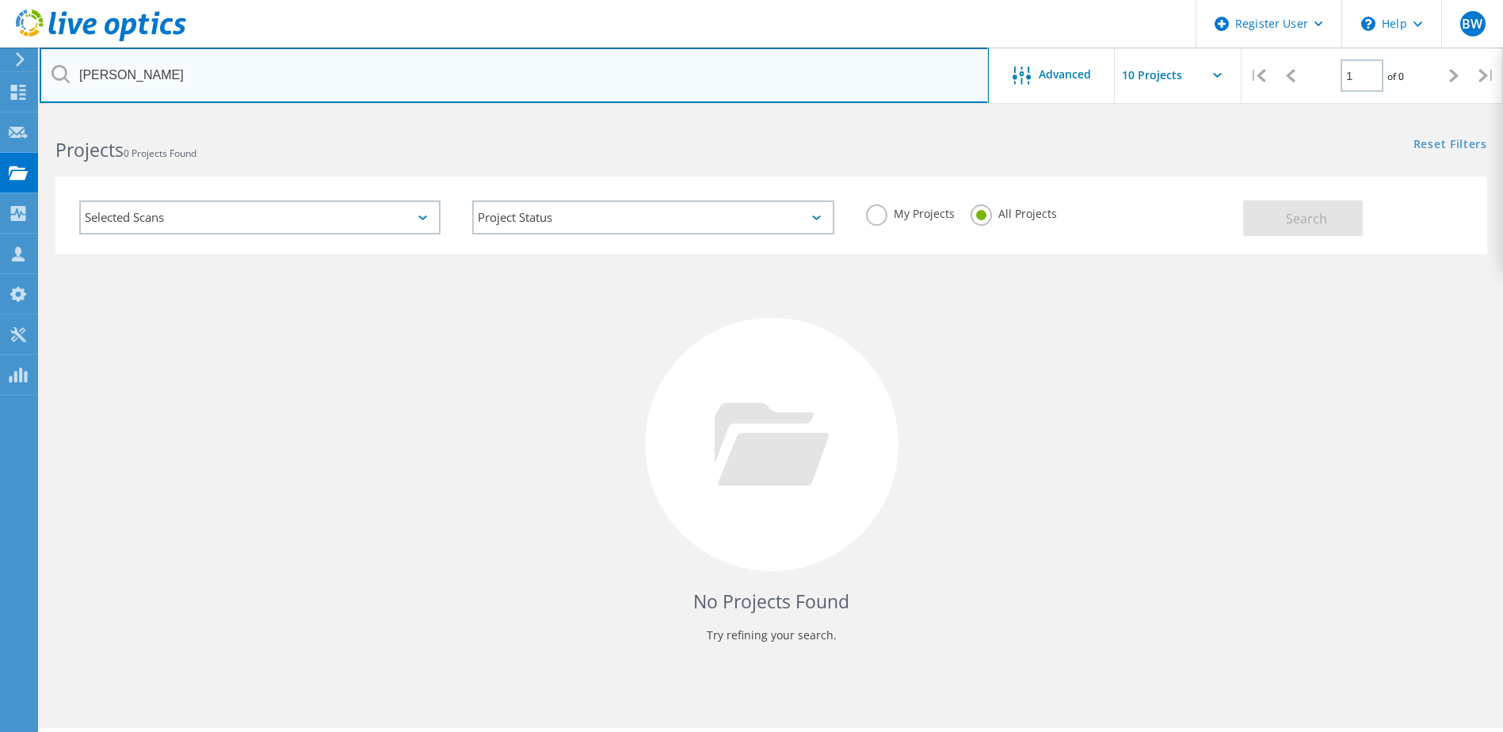
click at [338, 73] on input "Robert Sielemann" at bounding box center [514, 75] width 949 height 55
type input "Royal van Zanten"
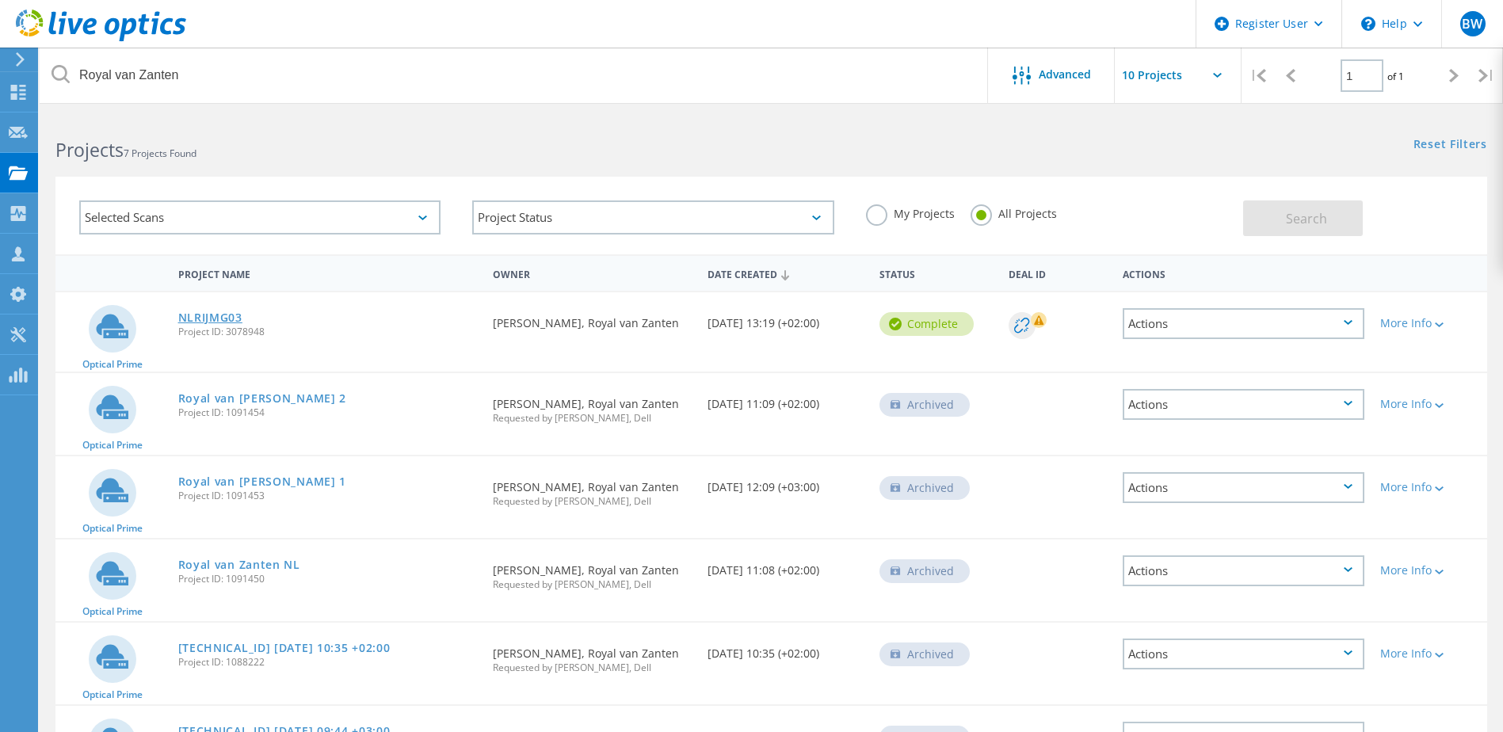
click at [229, 318] on link "NLRIJMG03" at bounding box center [210, 317] width 64 height 11
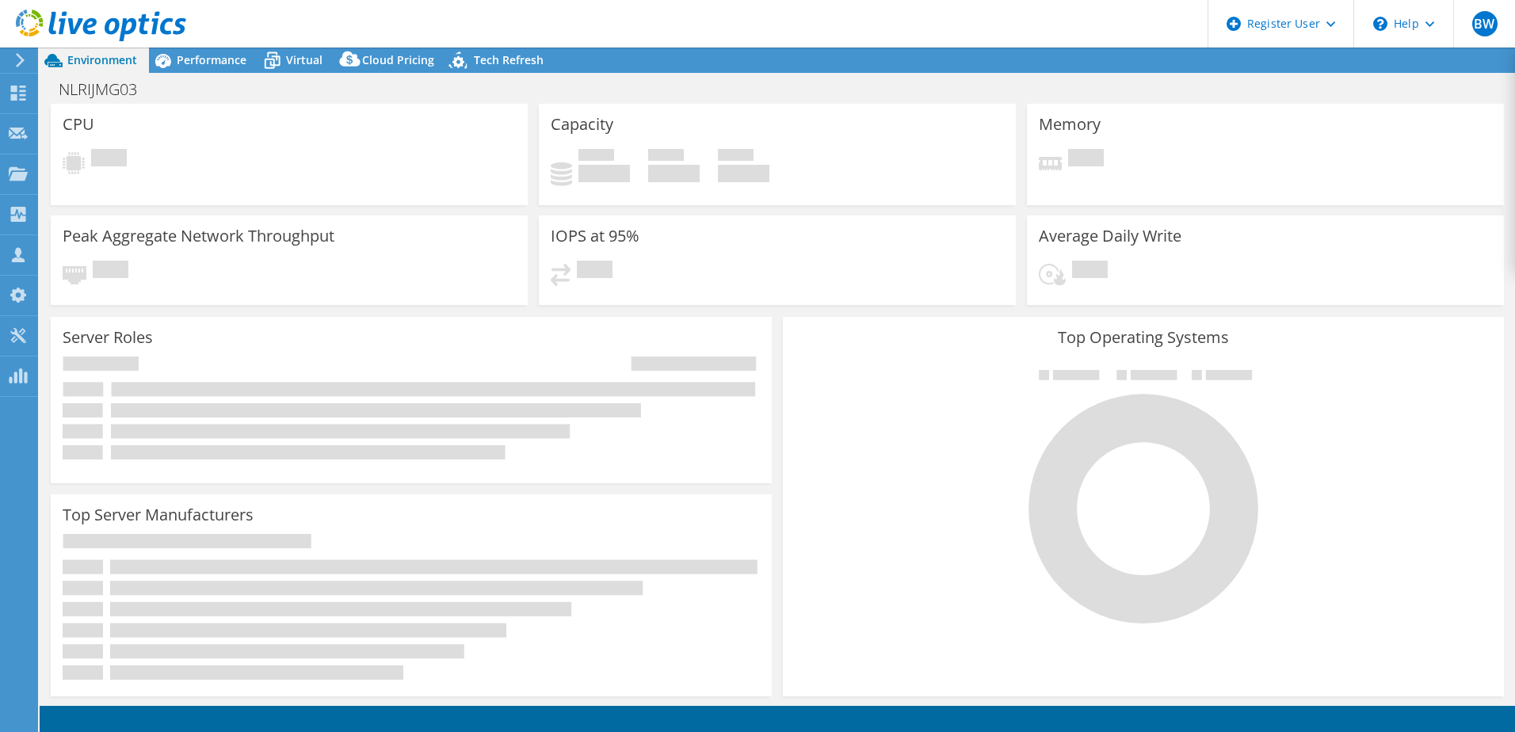
select select "USD"
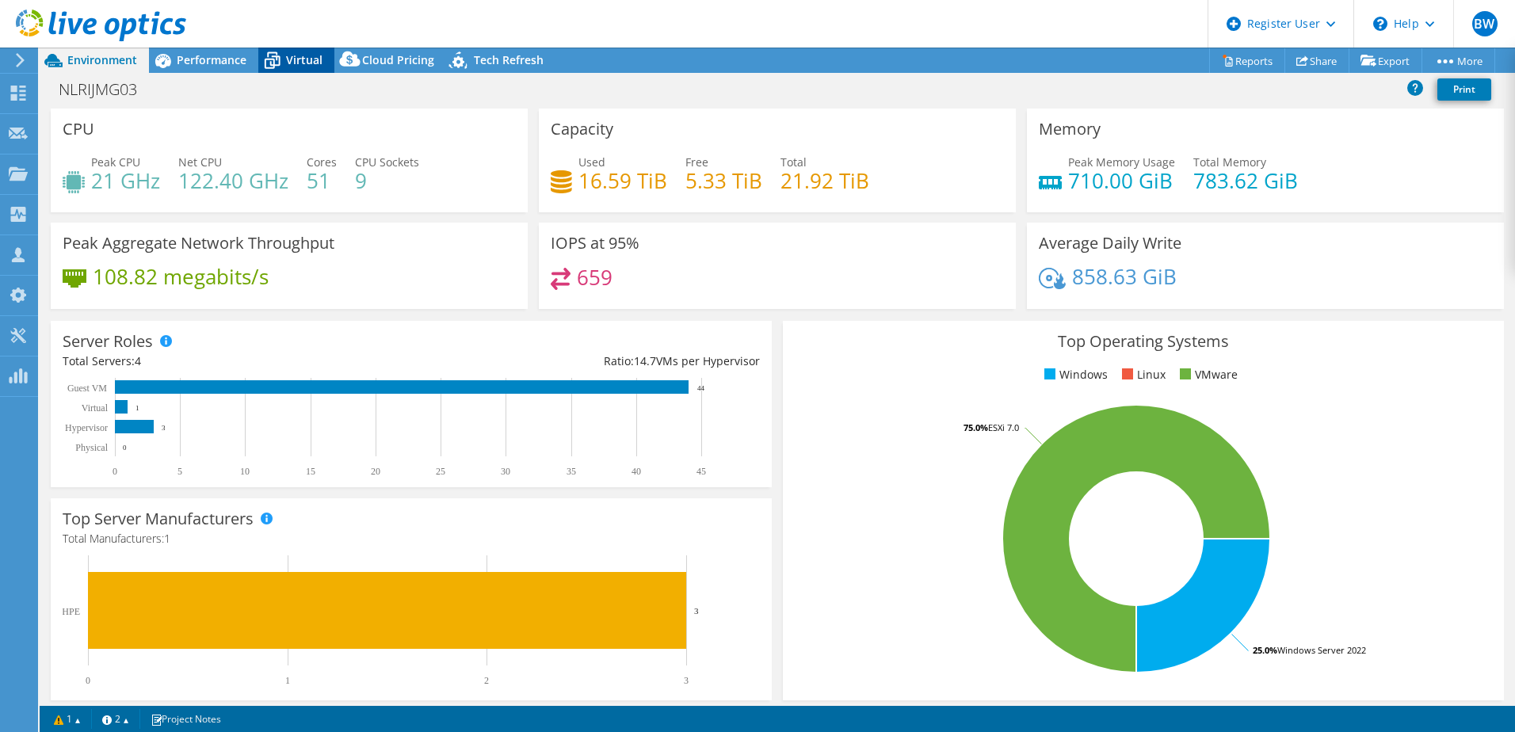
click at [299, 59] on span "Virtual" at bounding box center [304, 59] width 36 height 15
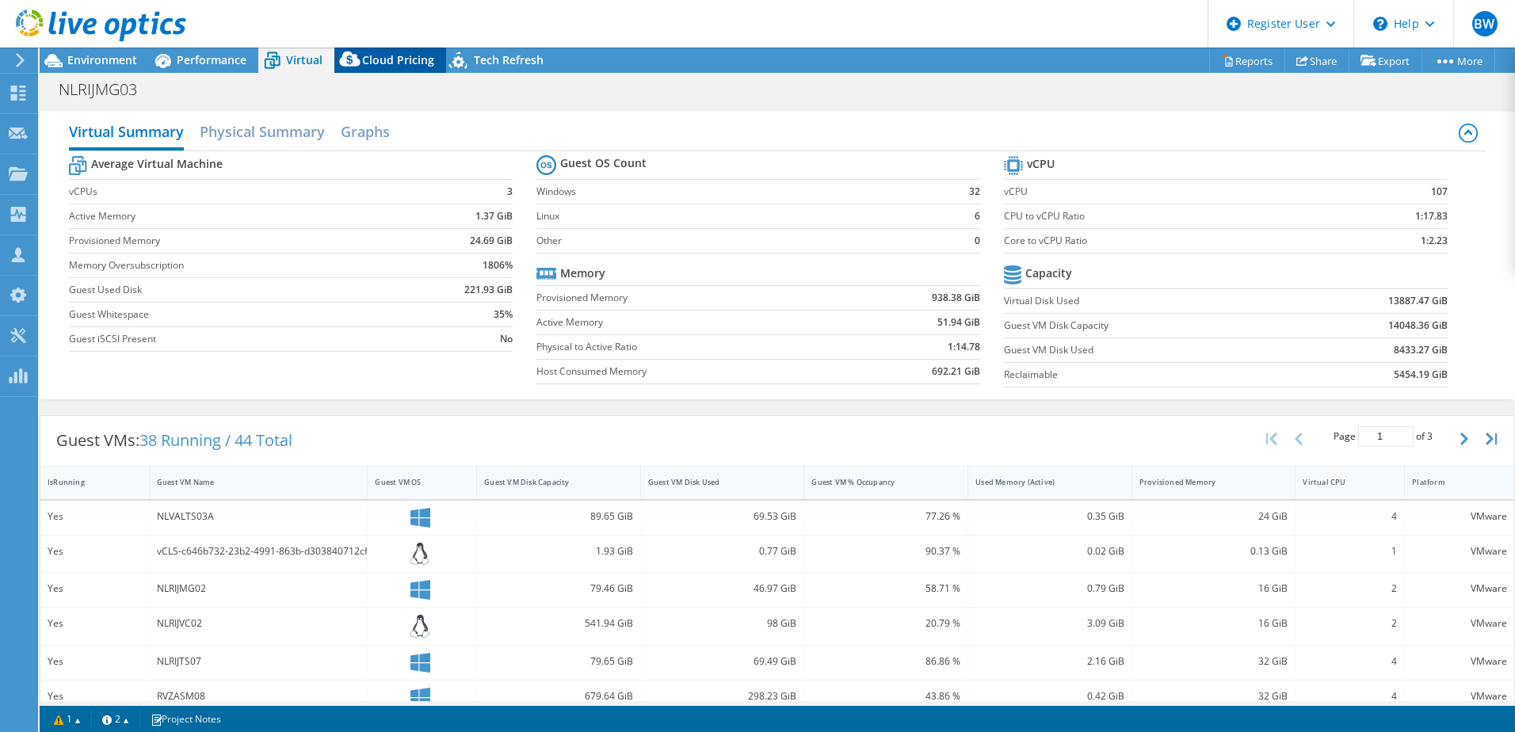
click at [341, 53] on icon at bounding box center [350, 63] width 32 height 32
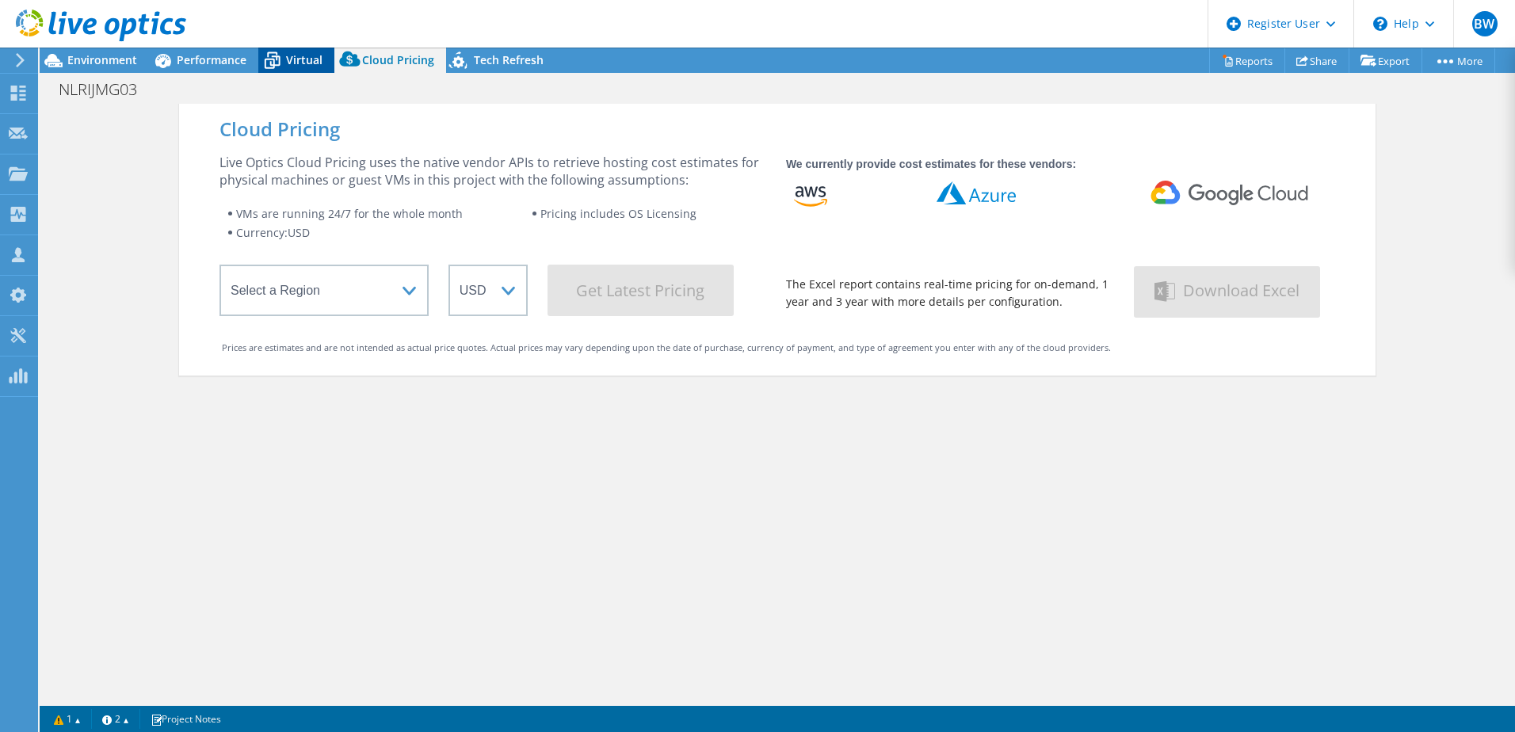
click at [308, 64] on span "Virtual" at bounding box center [304, 59] width 36 height 15
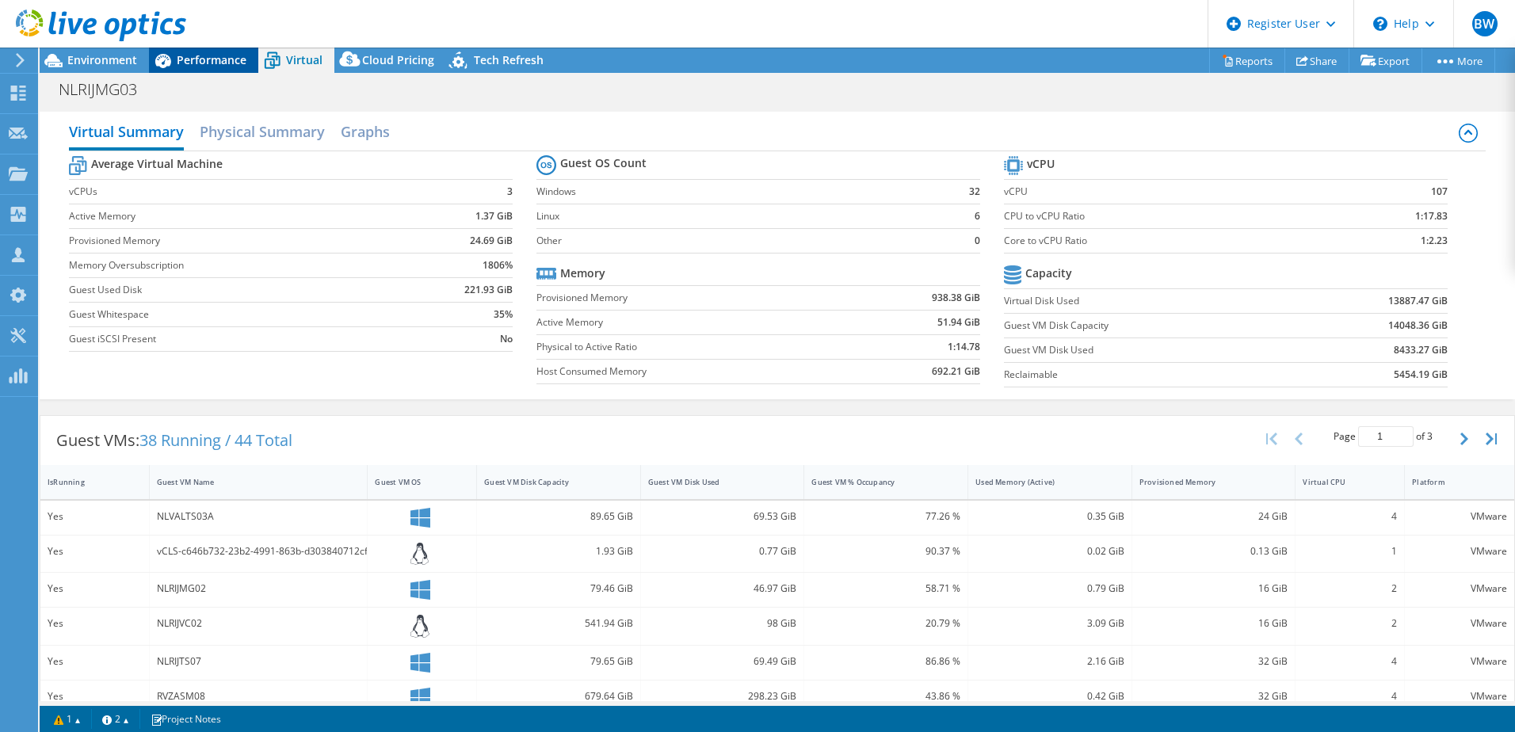
click at [229, 55] on span "Performance" at bounding box center [212, 59] width 70 height 15
